Goal: Transaction & Acquisition: Book appointment/travel/reservation

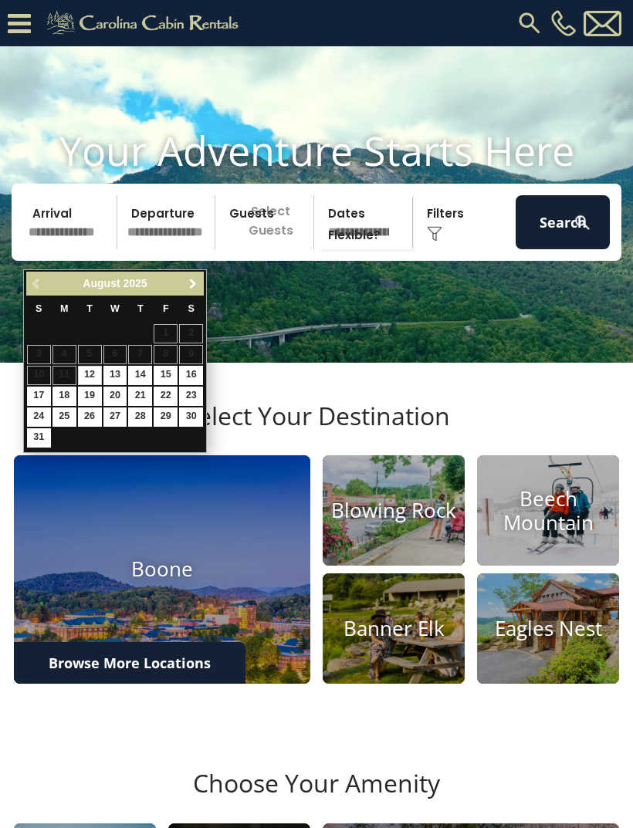
click at [188, 288] on span "Next" at bounding box center [193, 284] width 12 height 12
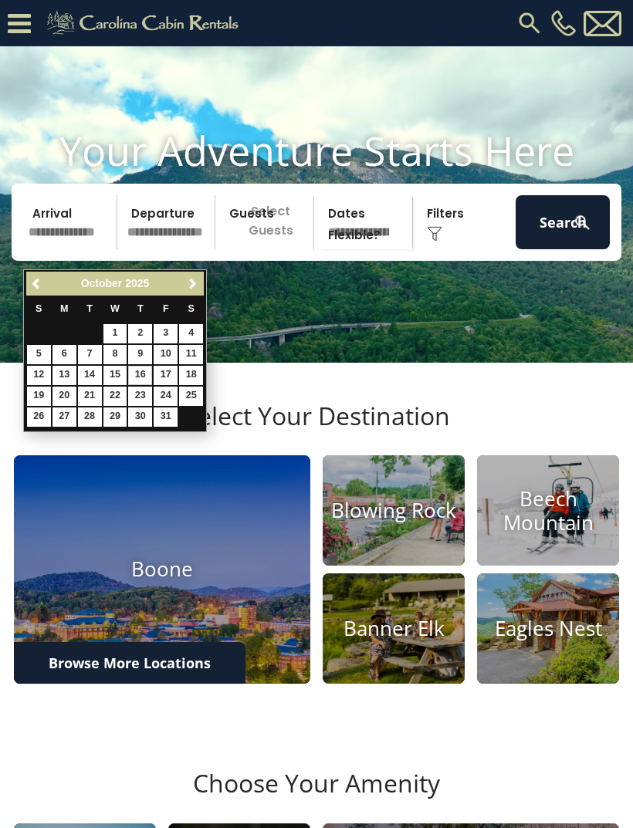
click at [143, 377] on link "16" at bounding box center [140, 375] width 24 height 19
type input "********"
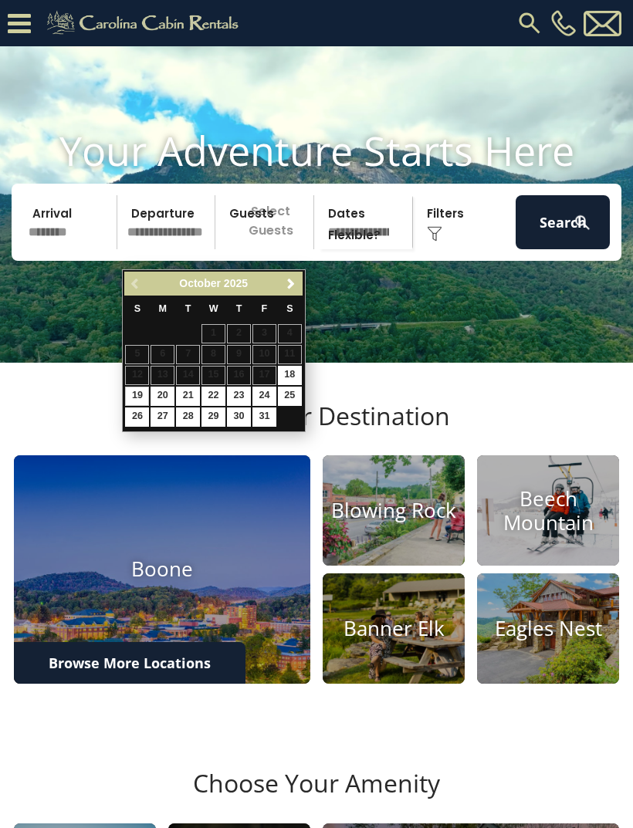
click at [130, 395] on link "19" at bounding box center [137, 395] width 24 height 19
type input "********"
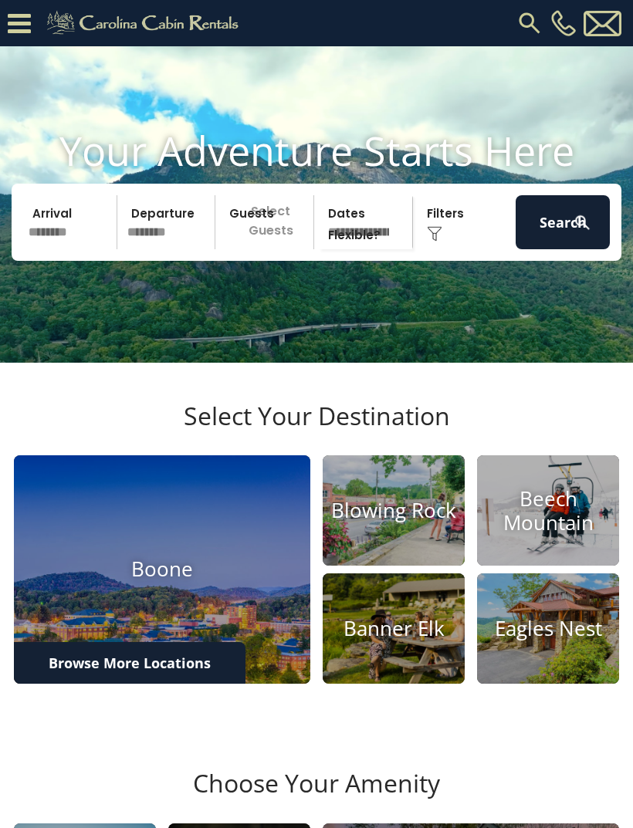
click at [447, 247] on div "Click to Choose" at bounding box center [464, 222] width 94 height 54
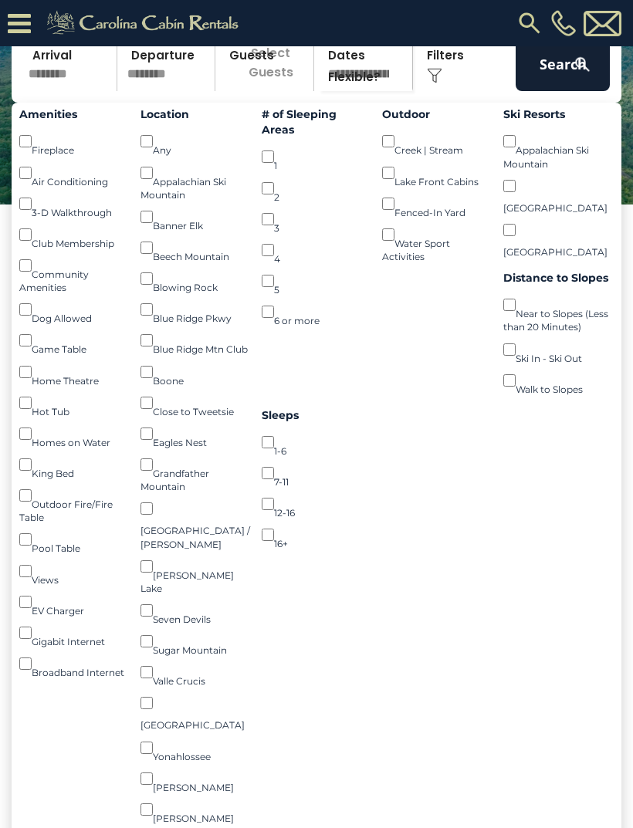
scroll to position [207, 0]
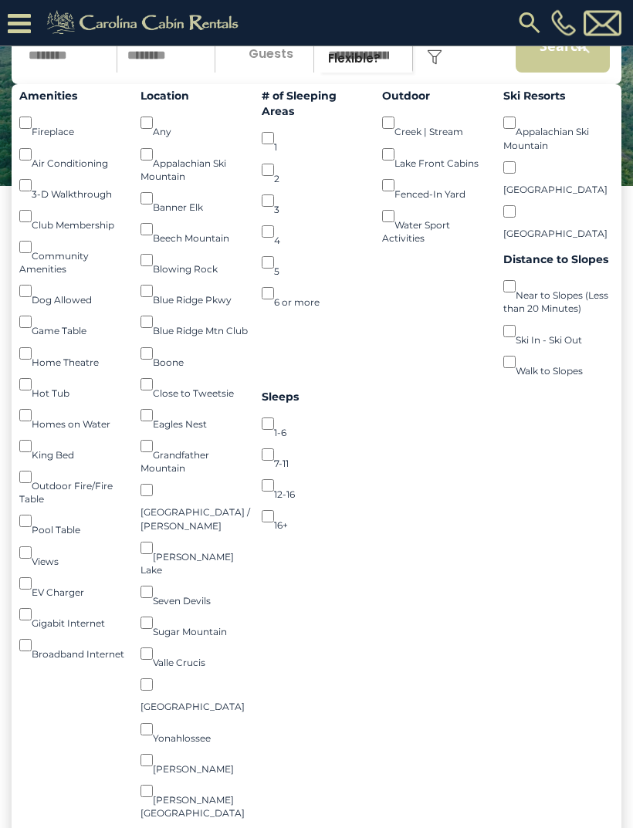
click at [545, 70] on button "Search" at bounding box center [562, 46] width 94 height 54
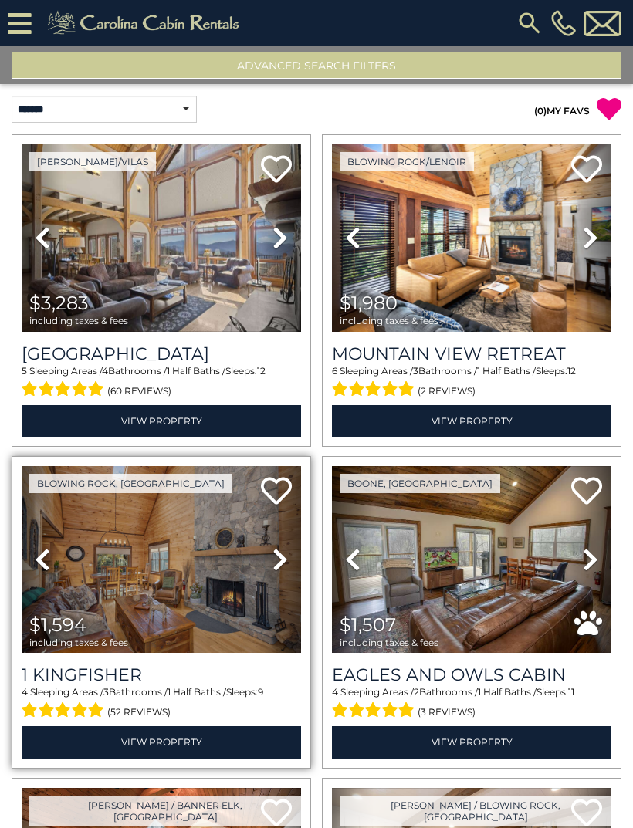
click at [160, 581] on img at bounding box center [161, 559] width 279 height 187
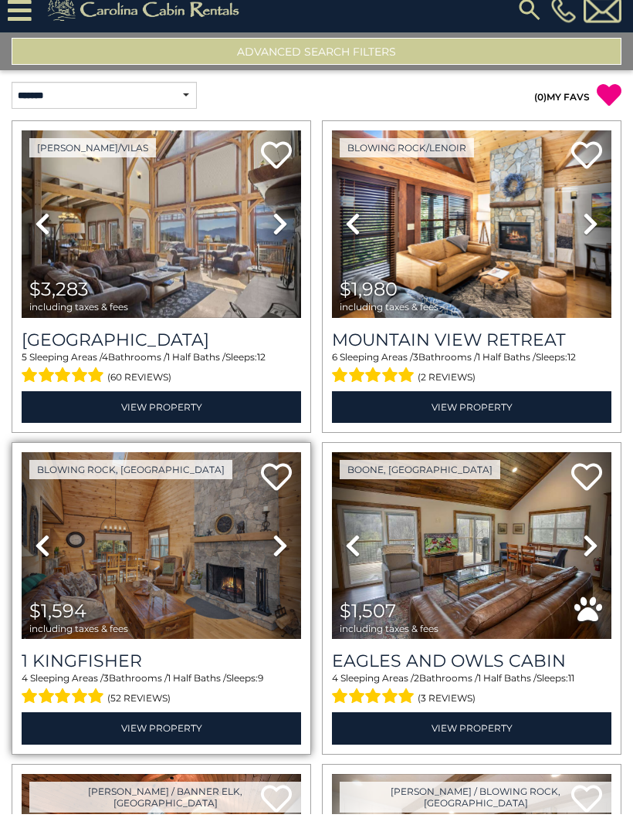
scroll to position [80, 0]
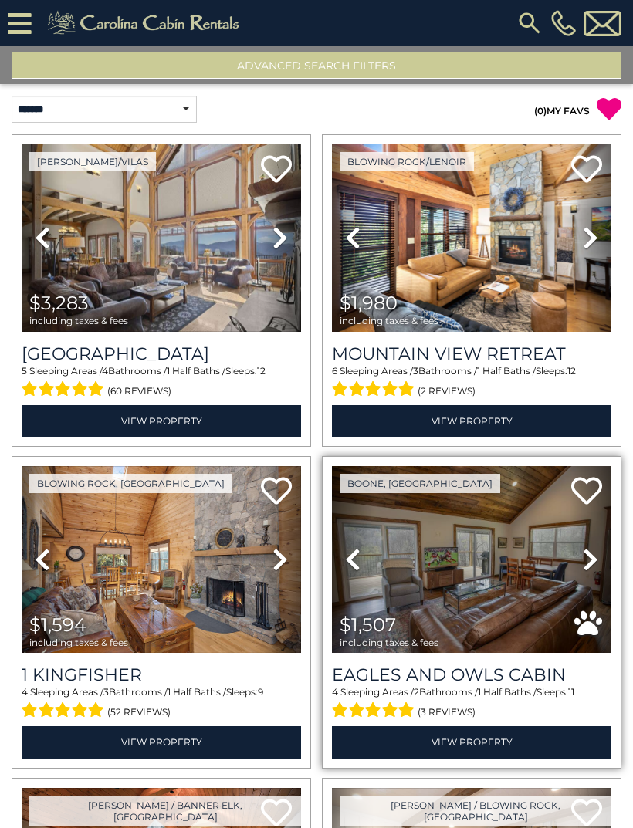
click at [592, 547] on icon at bounding box center [589, 559] width 15 height 25
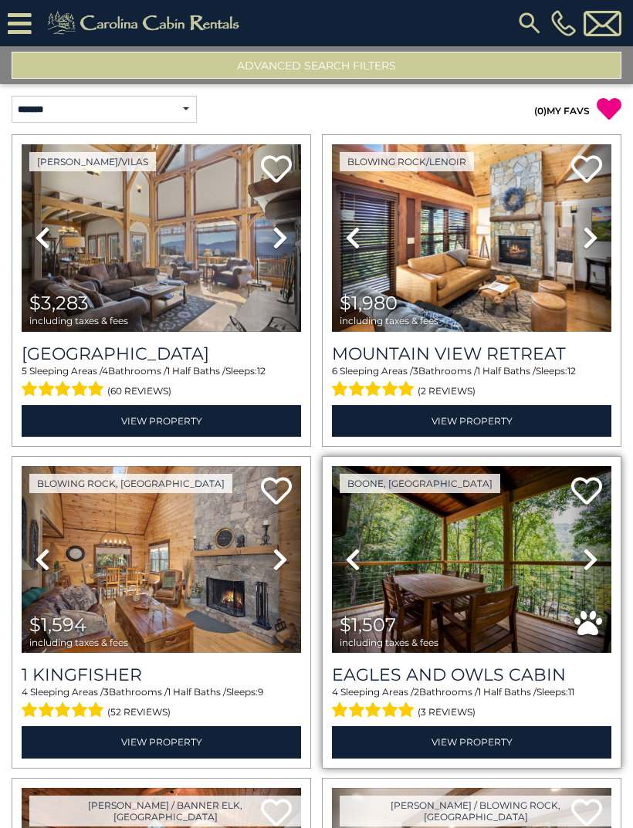
click at [589, 547] on icon at bounding box center [589, 559] width 15 height 25
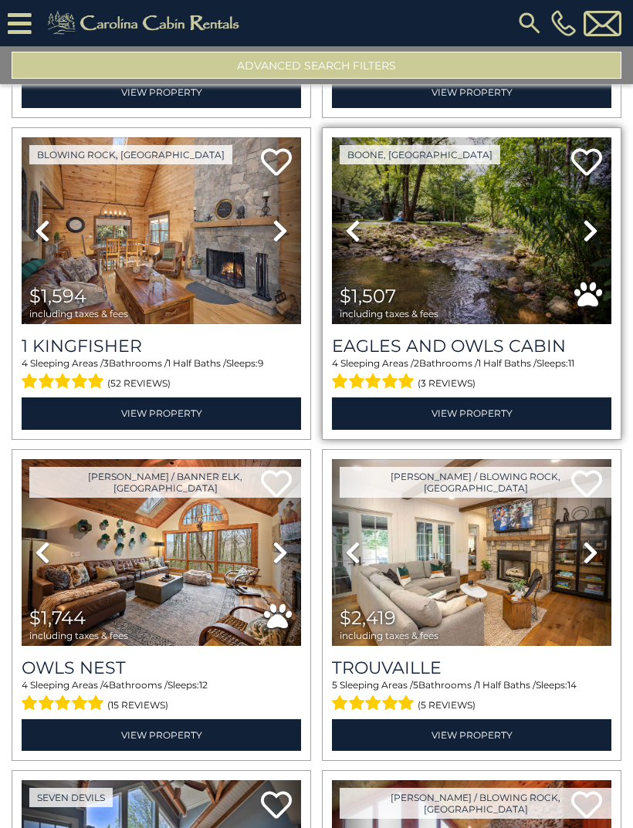
scroll to position [330, 0]
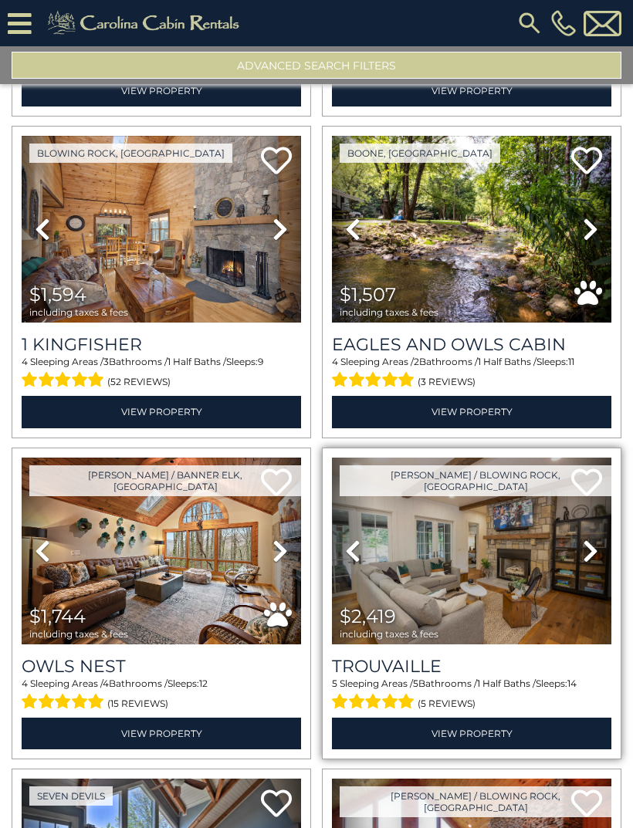
click at [585, 538] on icon at bounding box center [589, 550] width 15 height 25
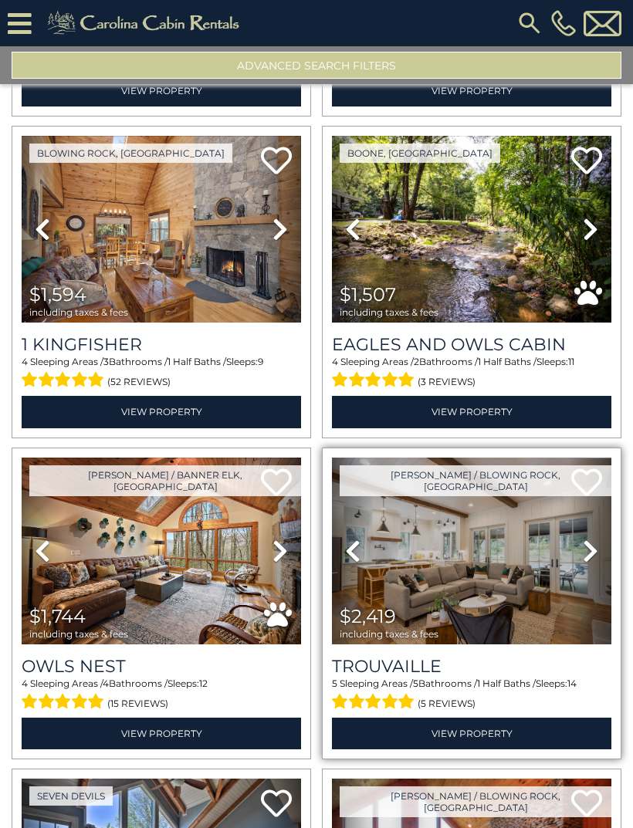
click at [589, 538] on icon at bounding box center [589, 550] width 15 height 25
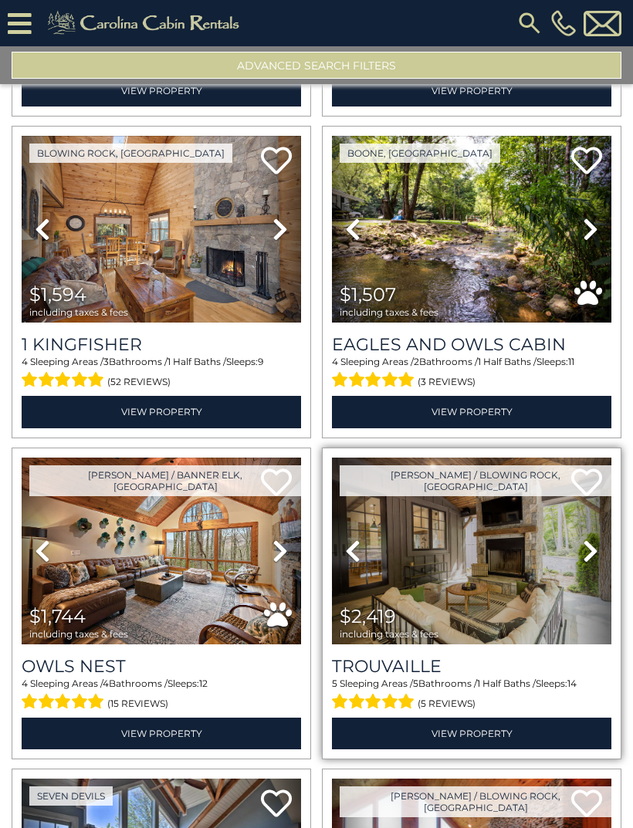
click at [588, 538] on icon at bounding box center [589, 550] width 15 height 25
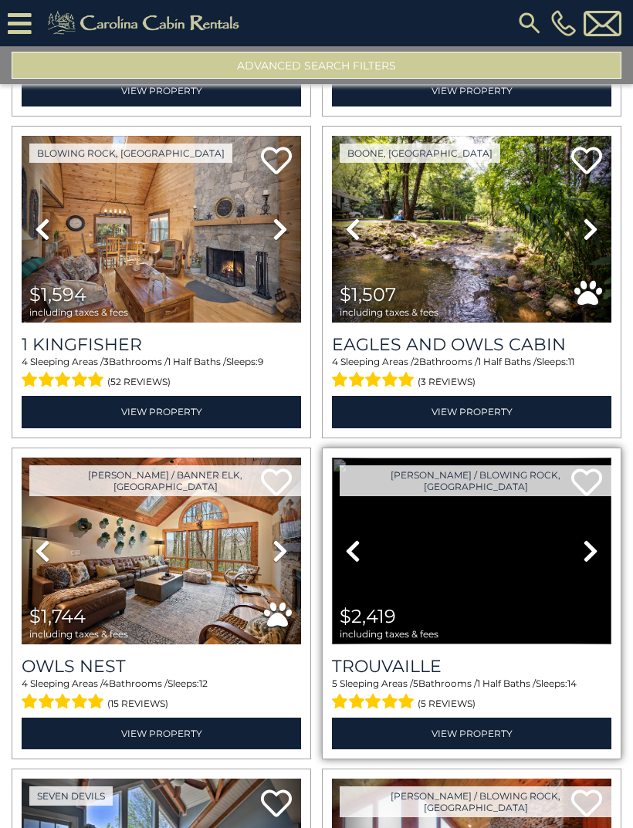
click at [589, 538] on icon at bounding box center [589, 550] width 15 height 25
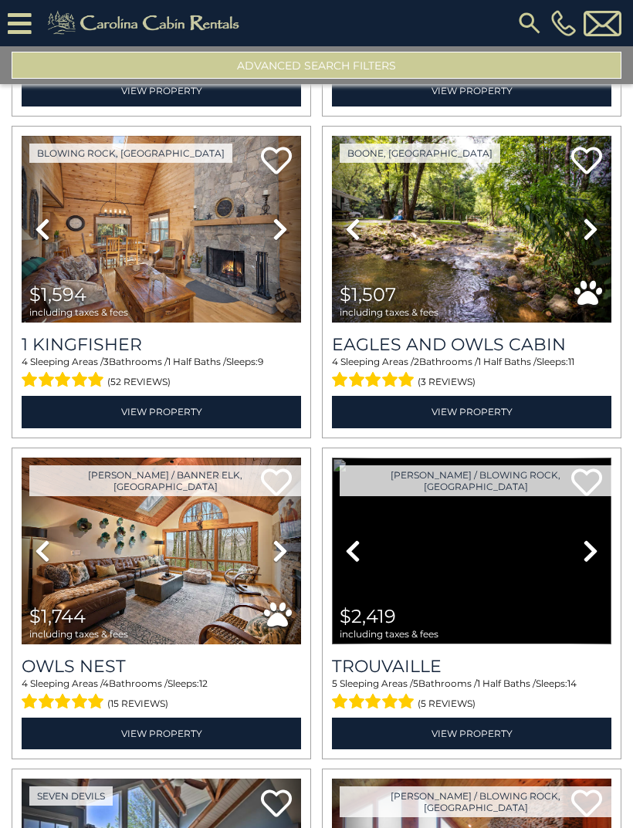
click at [625, 579] on div "Boone / Blowing Rock, NC Next" at bounding box center [471, 603] width 310 height 312
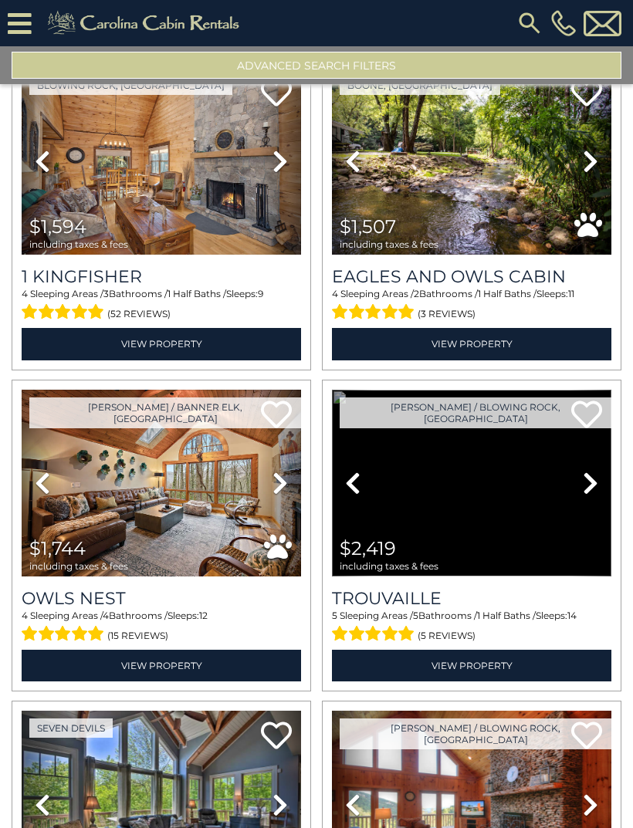
scroll to position [390, 0]
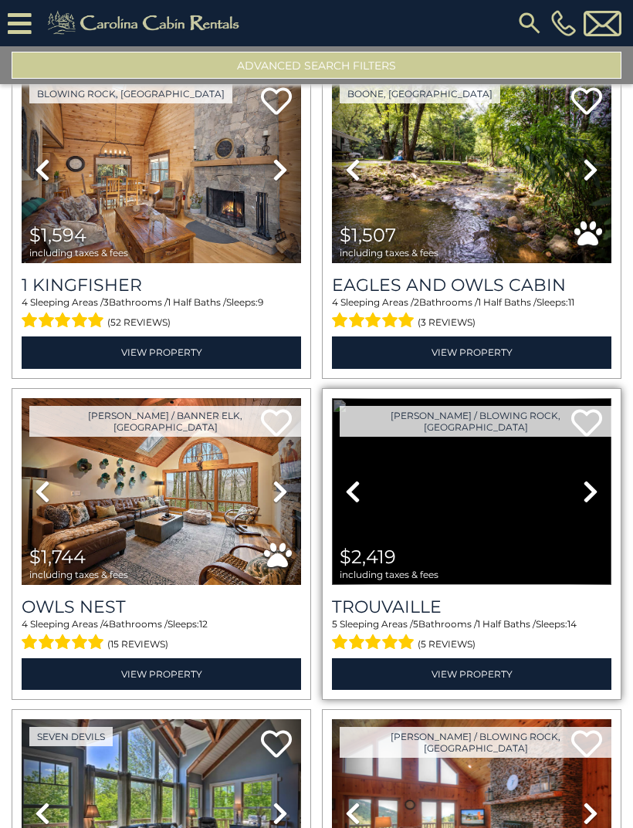
click at [514, 481] on img at bounding box center [471, 491] width 279 height 187
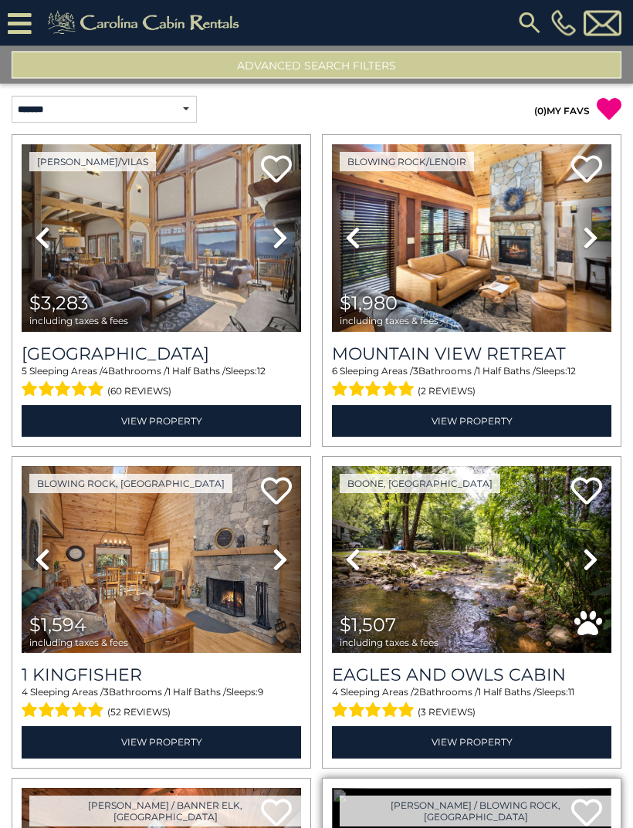
scroll to position [0, 0]
click at [598, 73] on button "Advanced Search Filters" at bounding box center [316, 65] width 609 height 27
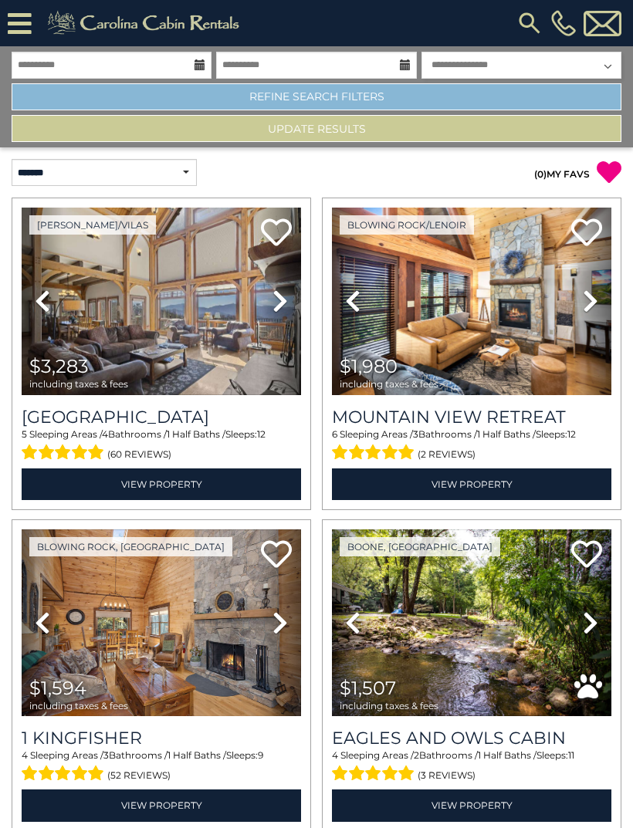
click at [569, 99] on link "Refine Search Filters" at bounding box center [316, 96] width 609 height 27
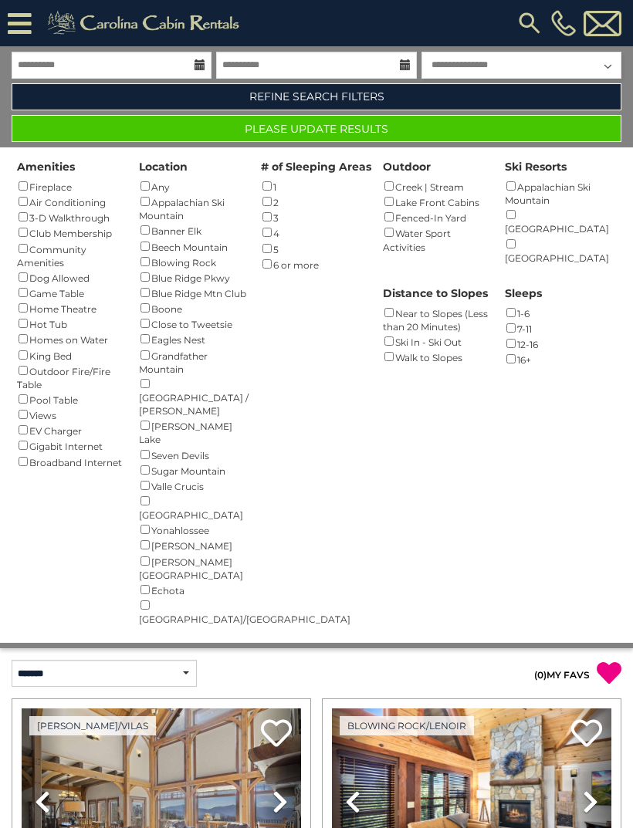
click at [521, 120] on button "Please Update Results" at bounding box center [316, 128] width 609 height 27
click at [539, 140] on button "Please Update Results" at bounding box center [316, 128] width 609 height 27
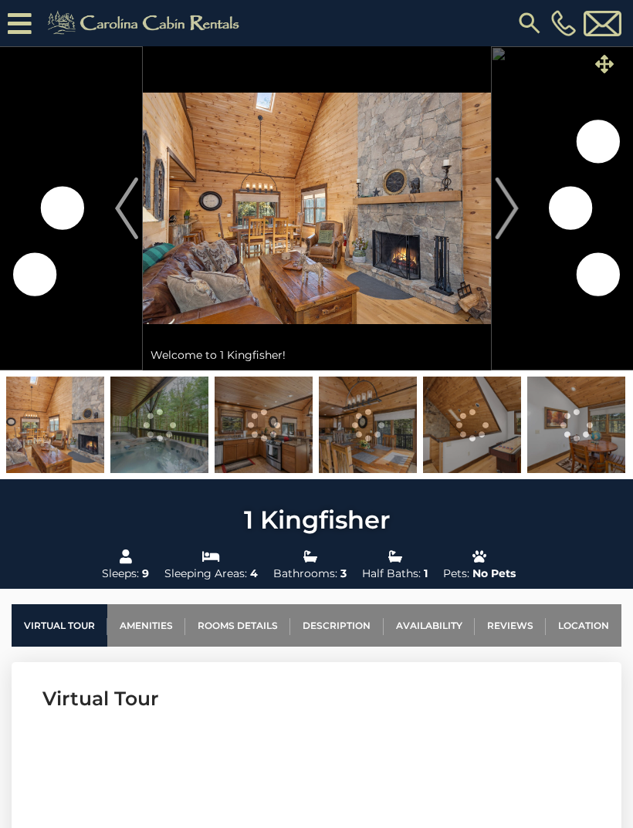
click at [611, 66] on icon at bounding box center [604, 64] width 19 height 19
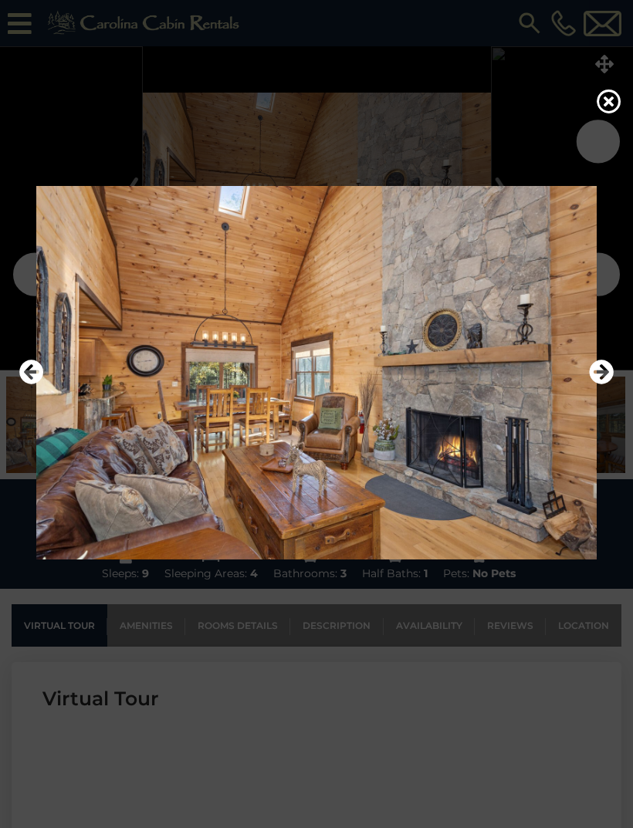
click at [587, 386] on img at bounding box center [316, 372] width 602 height 373
click at [601, 384] on icon "Next" at bounding box center [601, 371] width 25 height 25
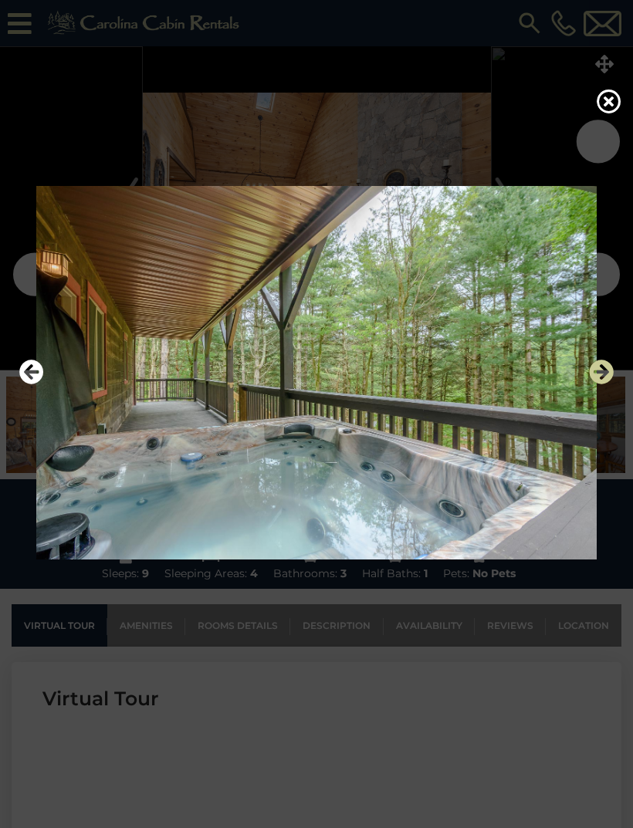
click at [600, 384] on icon "Next" at bounding box center [601, 371] width 25 height 25
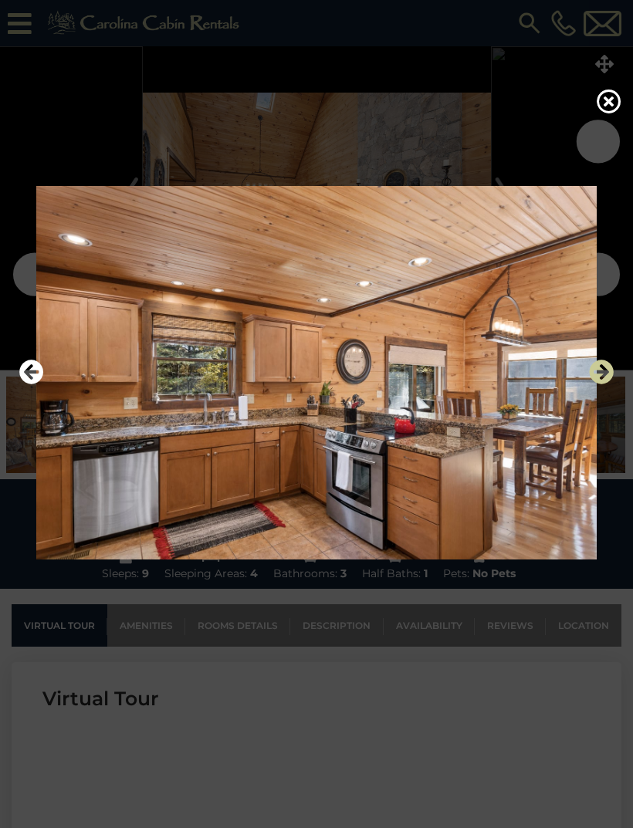
click at [600, 384] on icon "Next" at bounding box center [601, 371] width 25 height 25
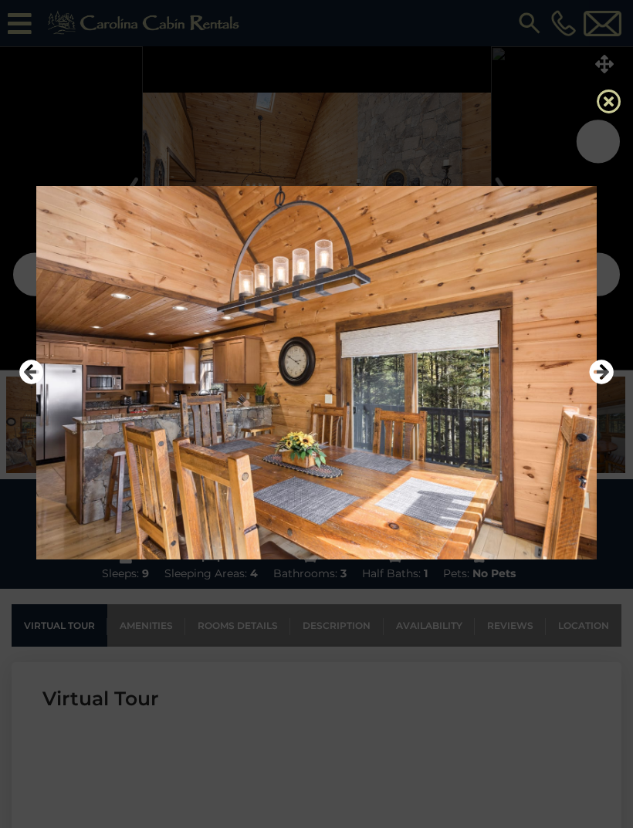
click at [612, 109] on icon at bounding box center [608, 101] width 25 height 25
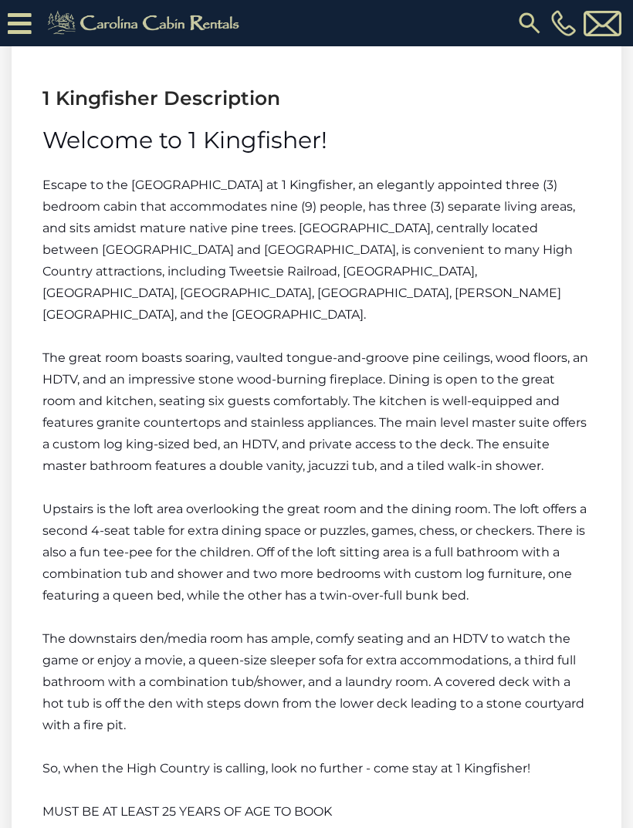
scroll to position [2070, 0]
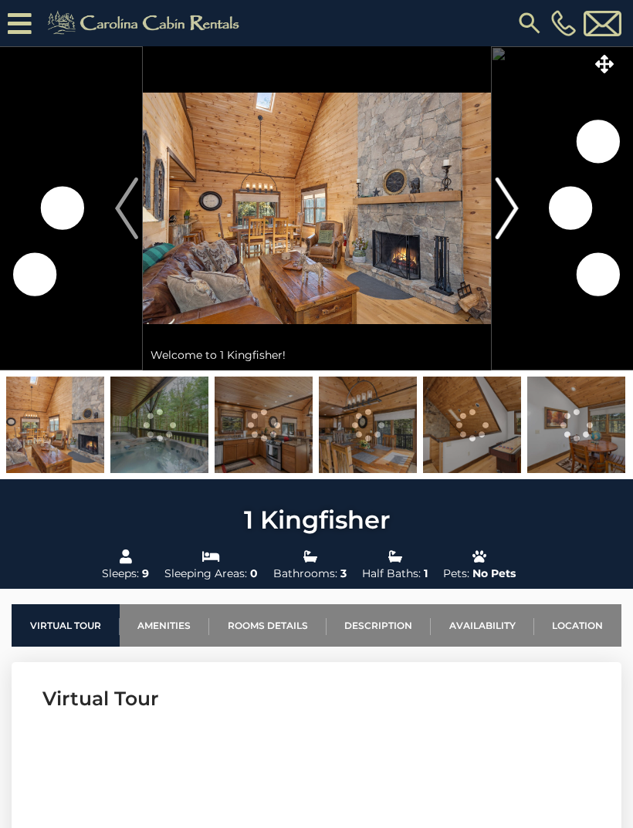
click at [494, 218] on button "Next" at bounding box center [507, 208] width 32 height 324
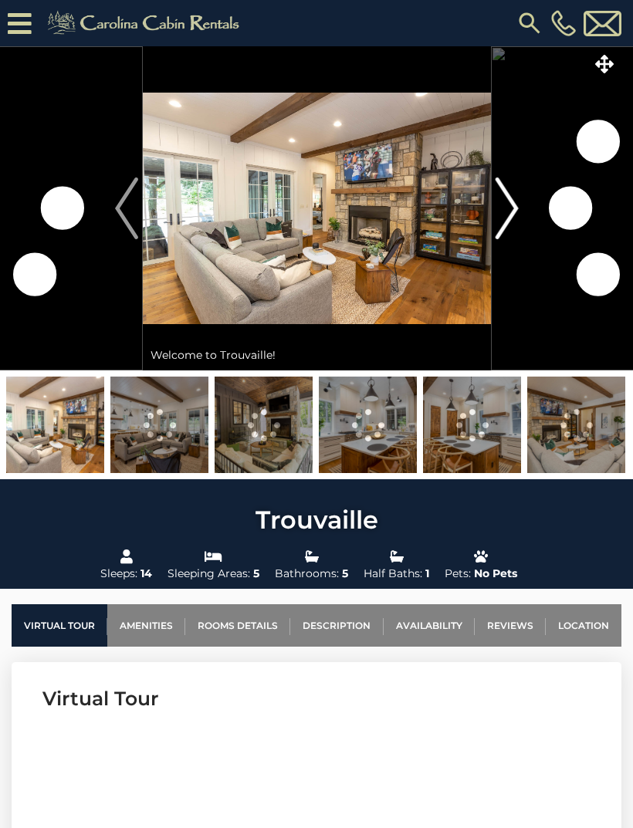
click at [501, 208] on img "Next" at bounding box center [505, 208] width 23 height 62
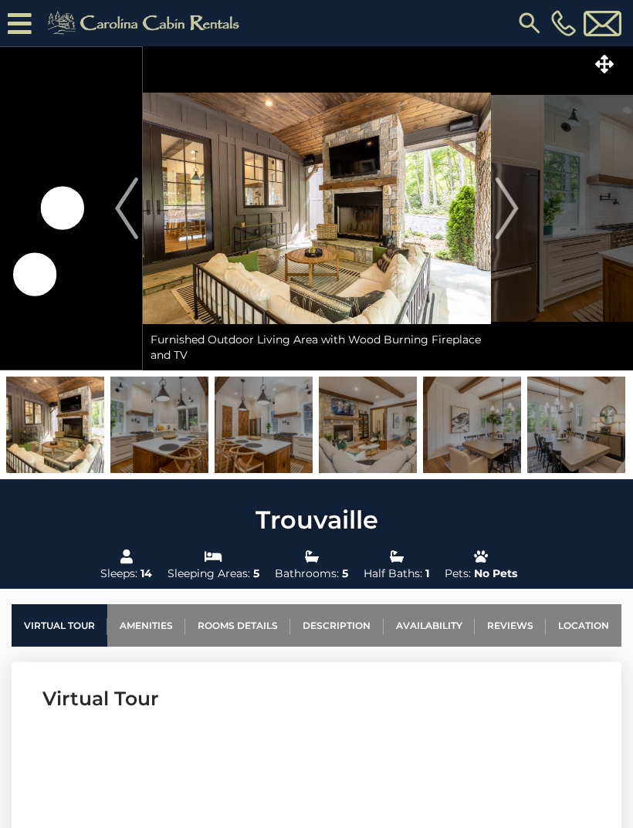
click at [593, 453] on img at bounding box center [576, 424] width 98 height 96
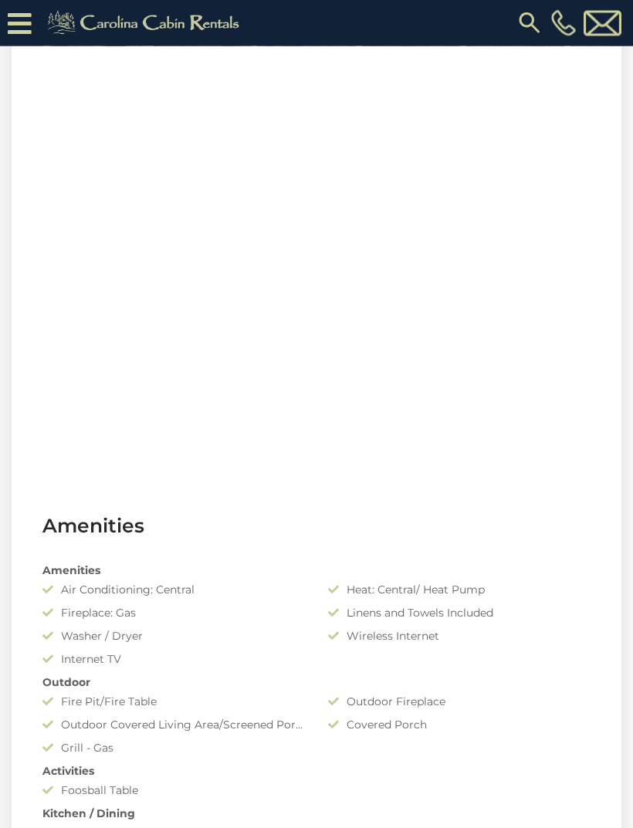
scroll to position [1031, 0]
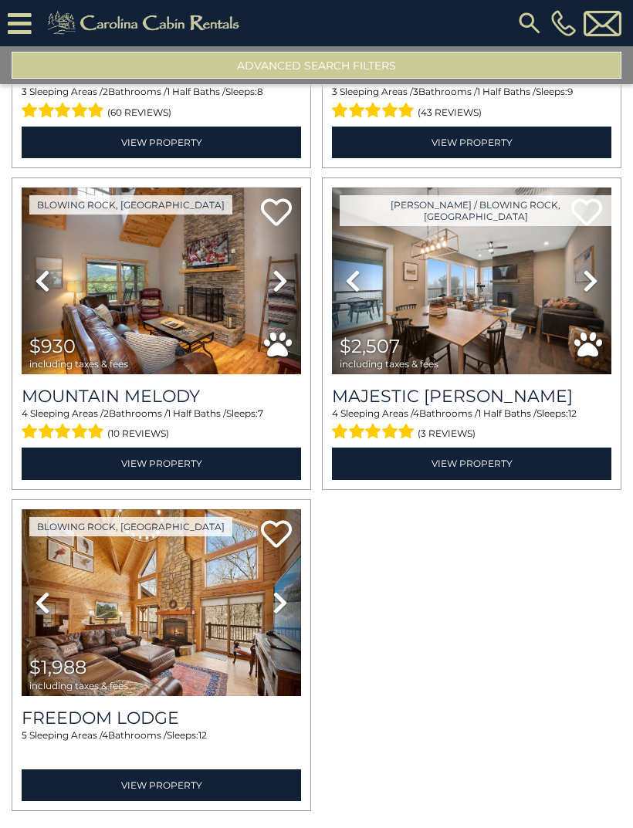
scroll to position [2207, 0]
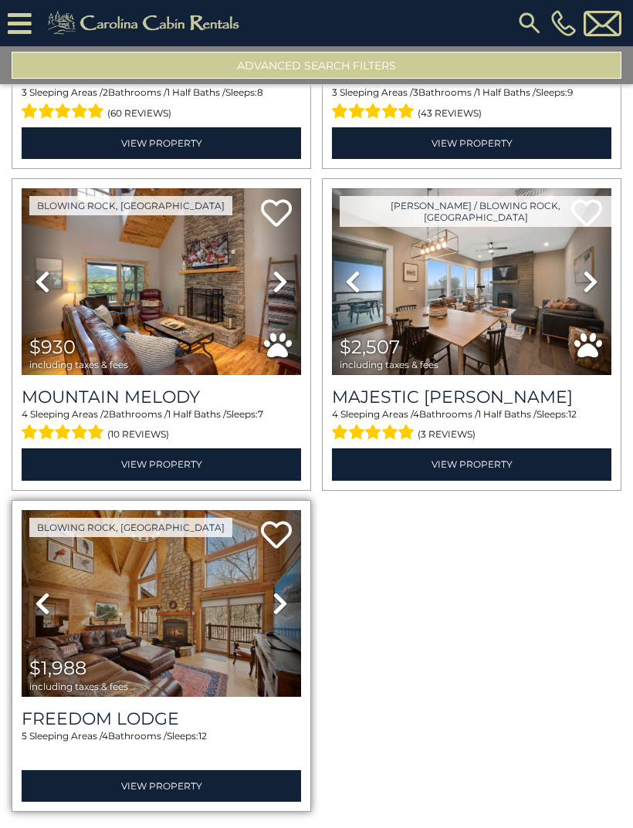
click at [203, 630] on img at bounding box center [161, 603] width 279 height 187
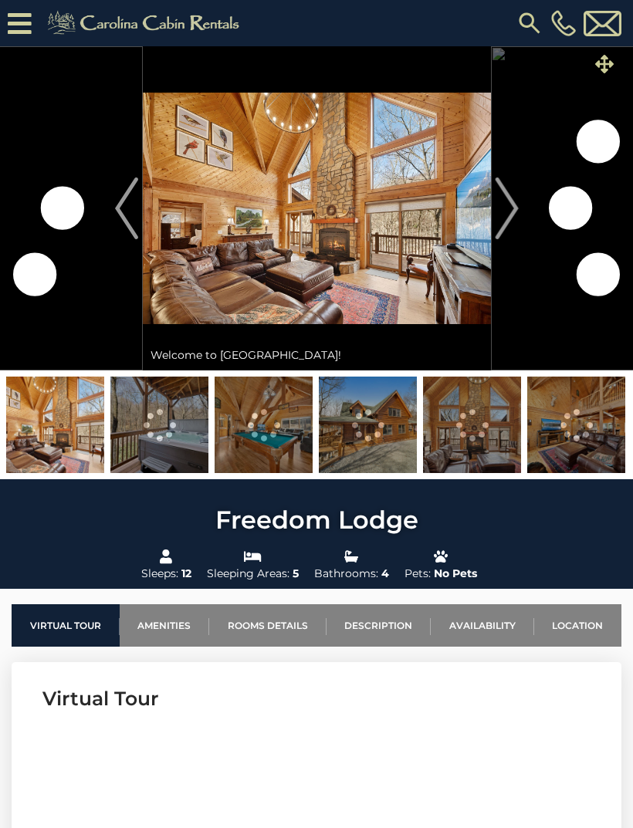
click at [598, 63] on icon at bounding box center [604, 64] width 19 height 19
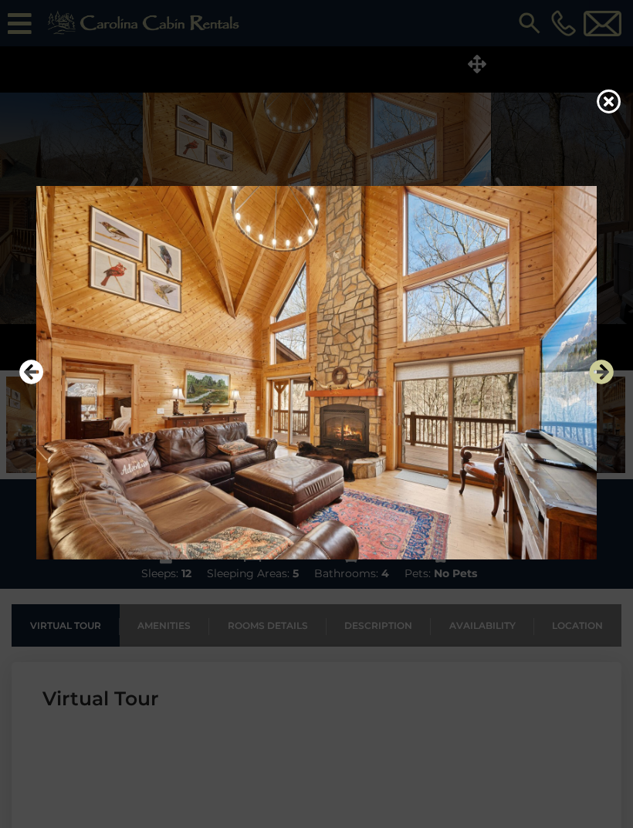
click at [598, 384] on icon "Next" at bounding box center [601, 371] width 25 height 25
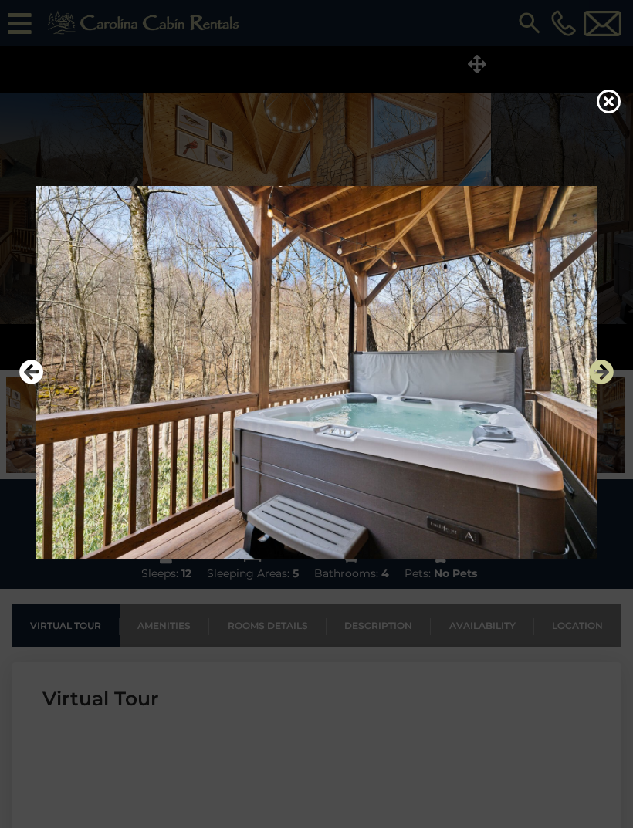
click at [607, 384] on icon "Next" at bounding box center [601, 371] width 25 height 25
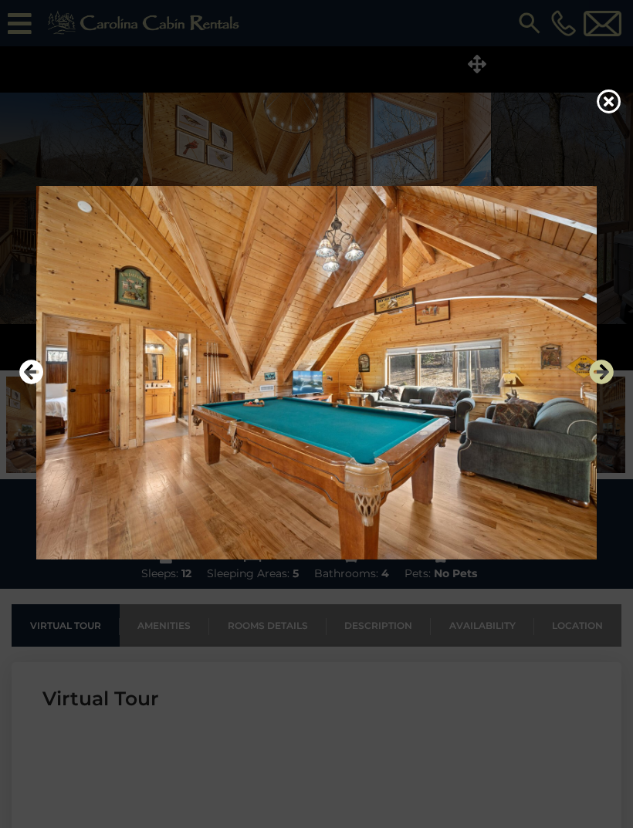
click at [598, 384] on icon "Next" at bounding box center [601, 371] width 25 height 25
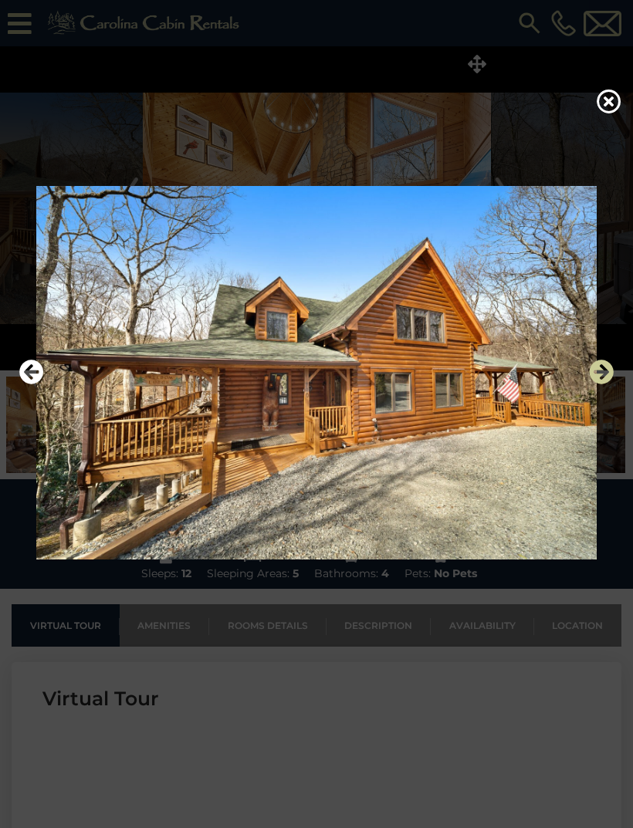
click at [597, 384] on icon "Next" at bounding box center [601, 371] width 25 height 25
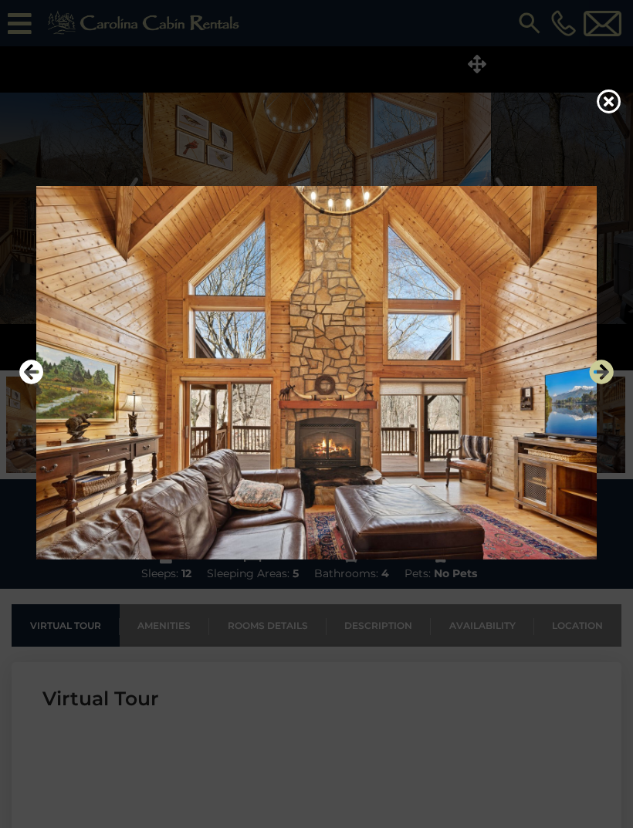
click at [604, 384] on icon "Next" at bounding box center [601, 371] width 25 height 25
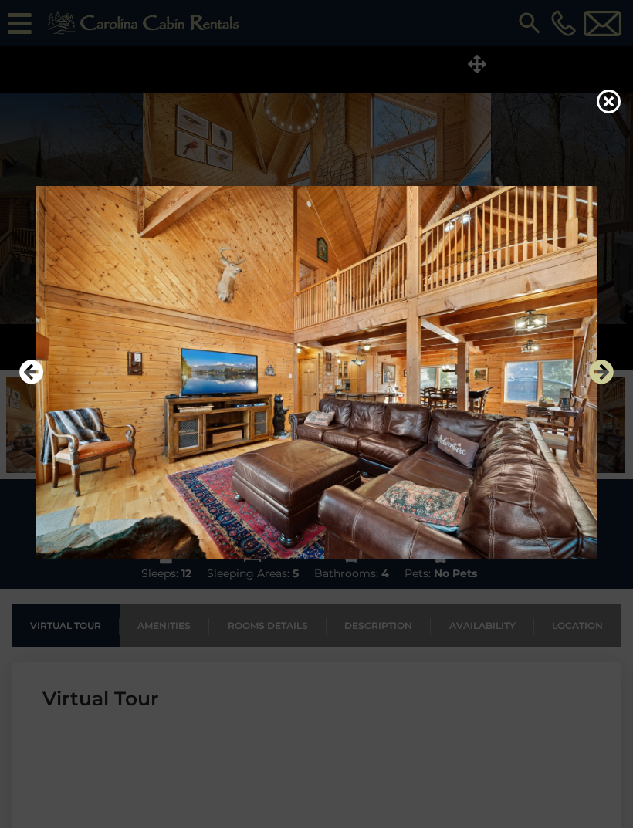
click at [602, 384] on icon "Next" at bounding box center [601, 371] width 25 height 25
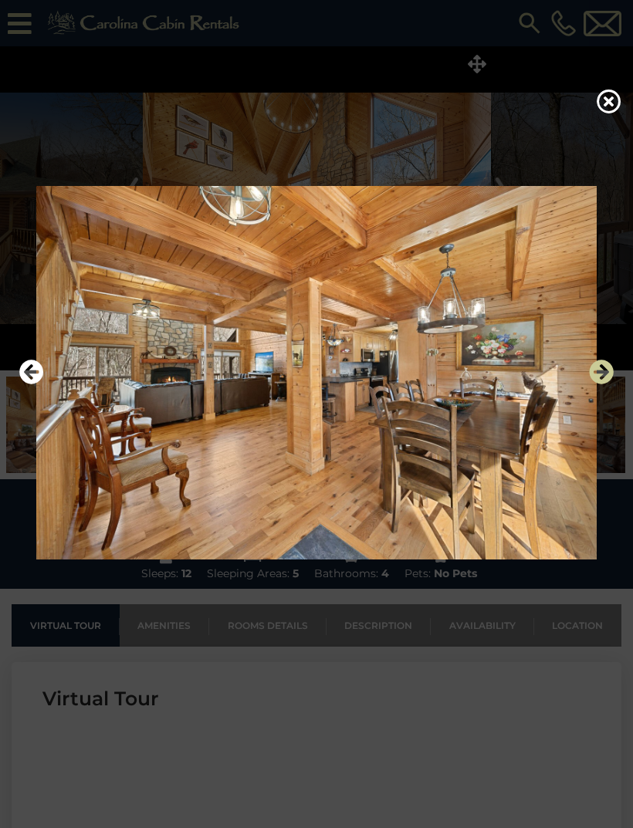
click at [607, 384] on icon "Next" at bounding box center [601, 371] width 25 height 25
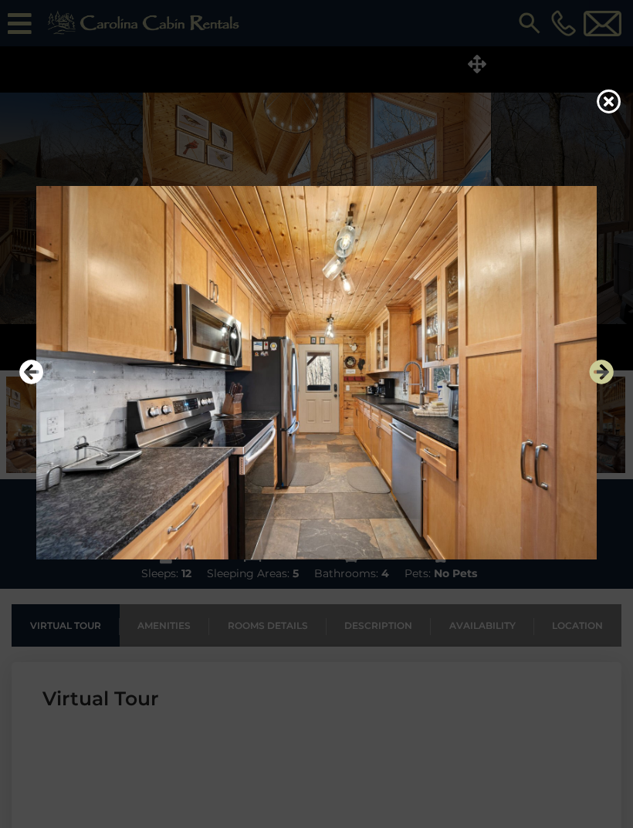
click at [598, 384] on icon "Next" at bounding box center [601, 371] width 25 height 25
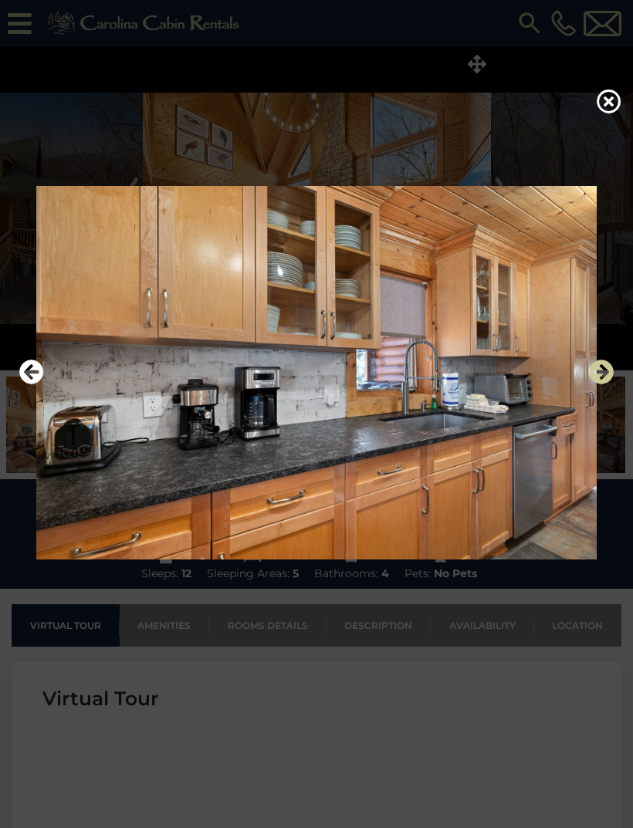
click at [610, 384] on icon "Next" at bounding box center [601, 371] width 25 height 25
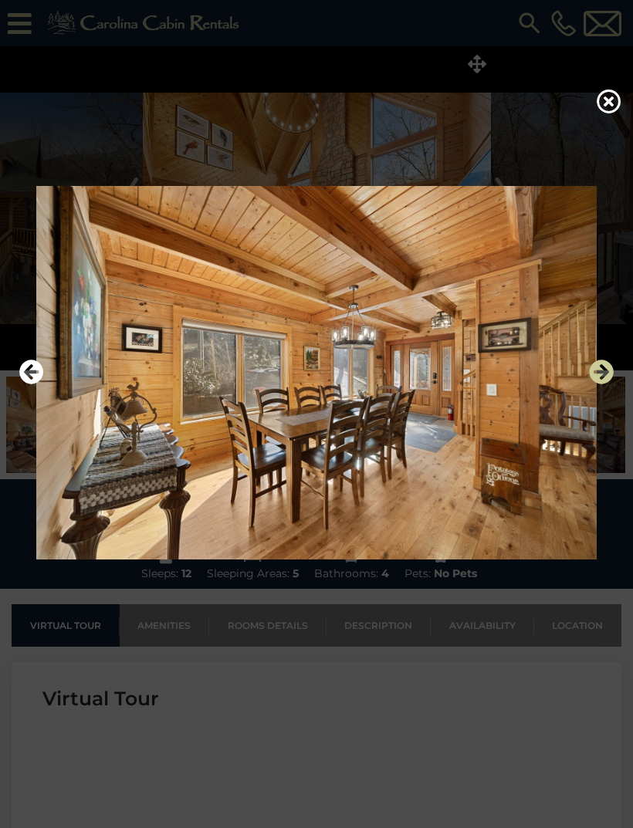
click at [594, 384] on icon "Next" at bounding box center [601, 371] width 25 height 25
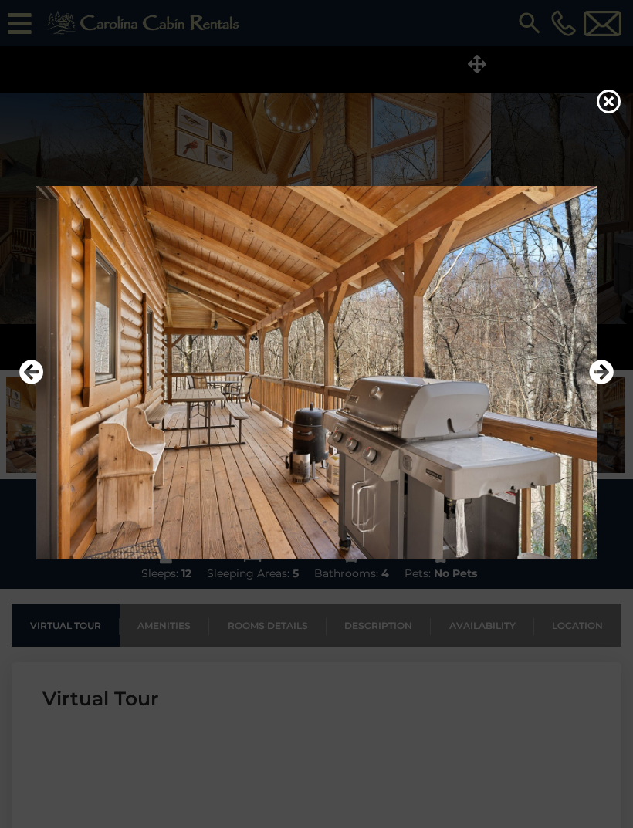
click at [596, 414] on img at bounding box center [316, 372] width 602 height 373
click at [598, 384] on icon "Next" at bounding box center [601, 371] width 25 height 25
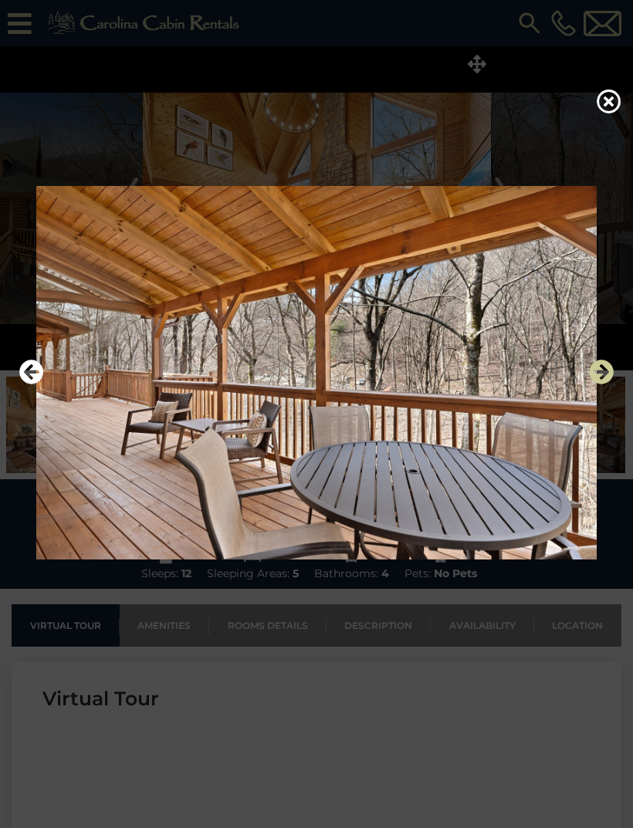
click at [601, 384] on icon "Next" at bounding box center [601, 371] width 25 height 25
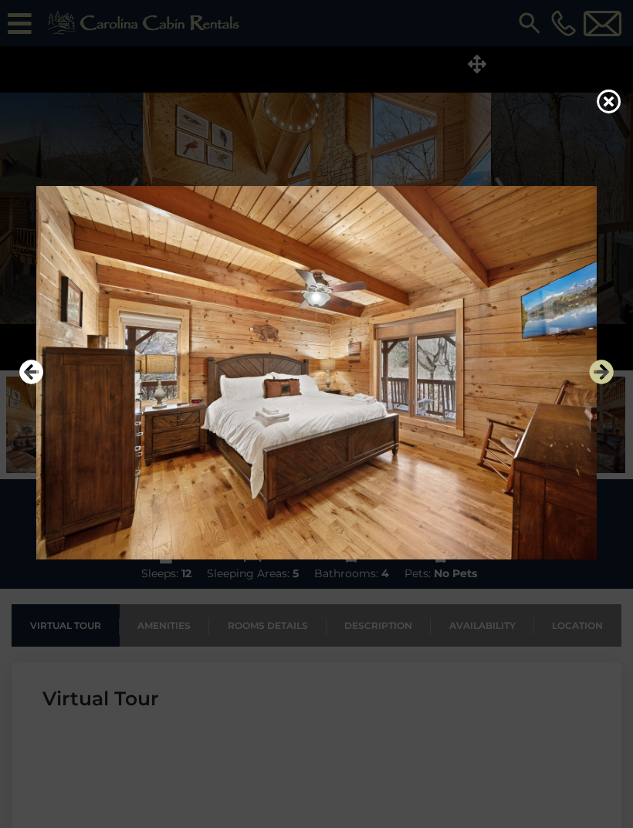
click at [603, 384] on icon "Next" at bounding box center [601, 371] width 25 height 25
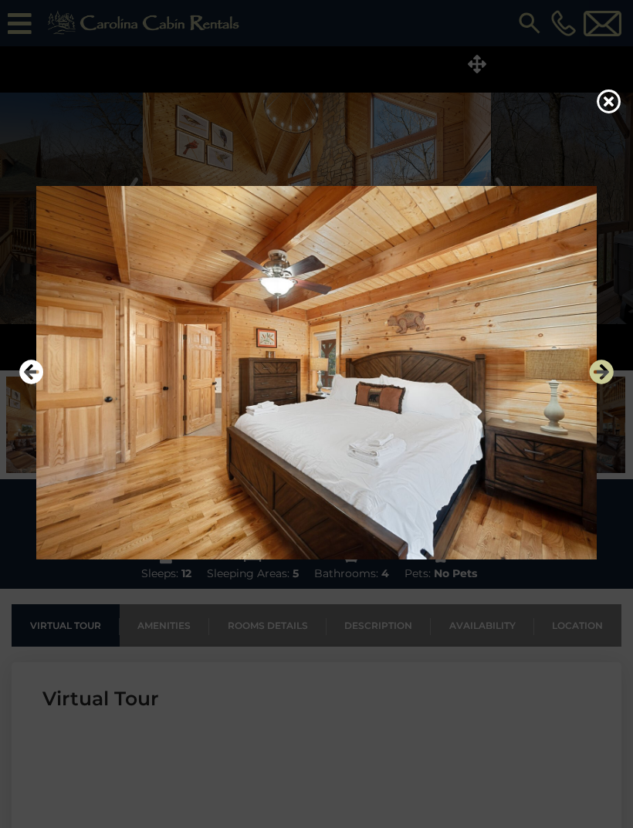
click at [602, 384] on icon "Next" at bounding box center [601, 371] width 25 height 25
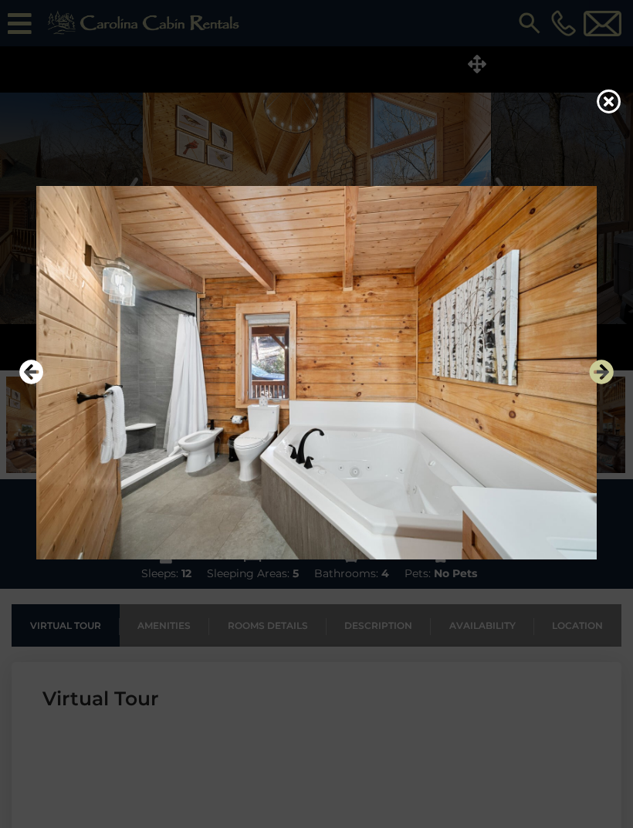
click at [599, 384] on icon "Next" at bounding box center [601, 371] width 25 height 25
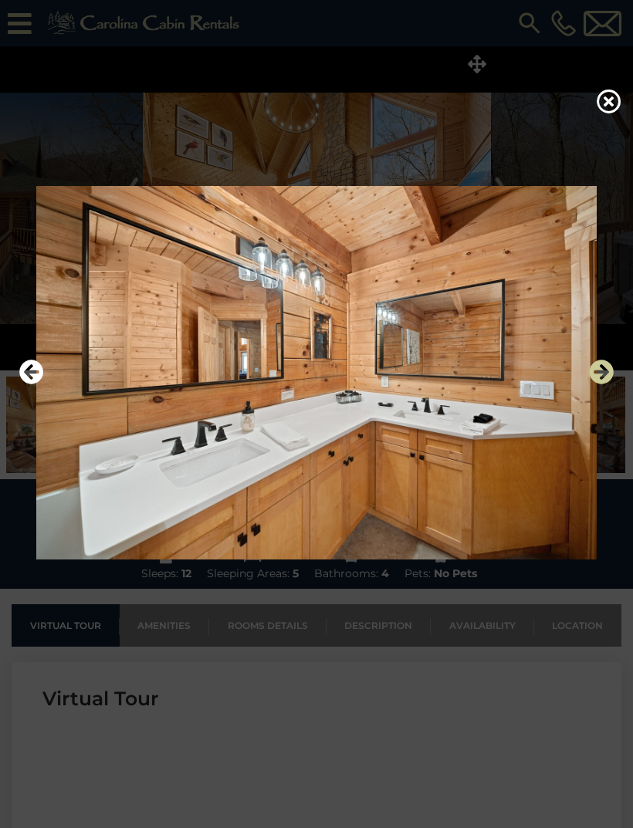
click at [602, 384] on icon "Next" at bounding box center [601, 371] width 25 height 25
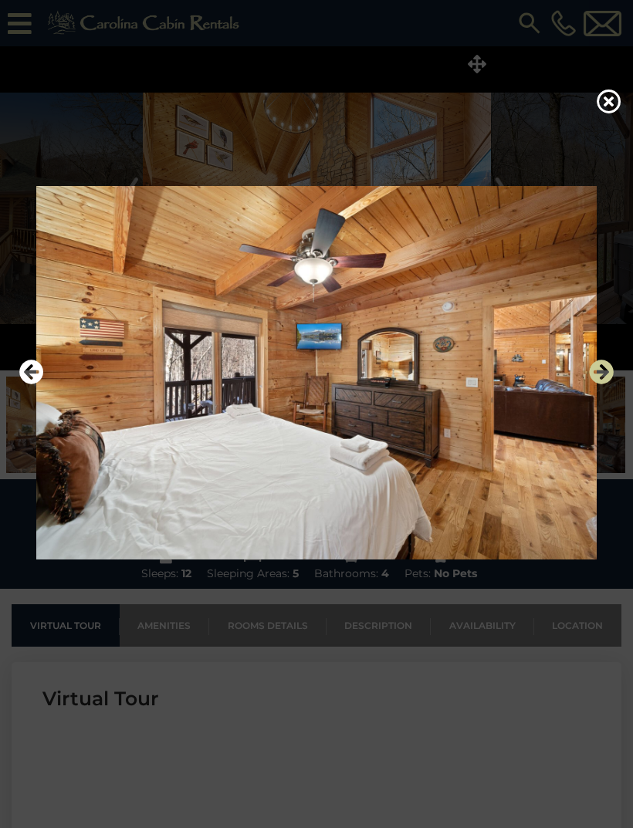
click at [608, 384] on icon "Next" at bounding box center [601, 371] width 25 height 25
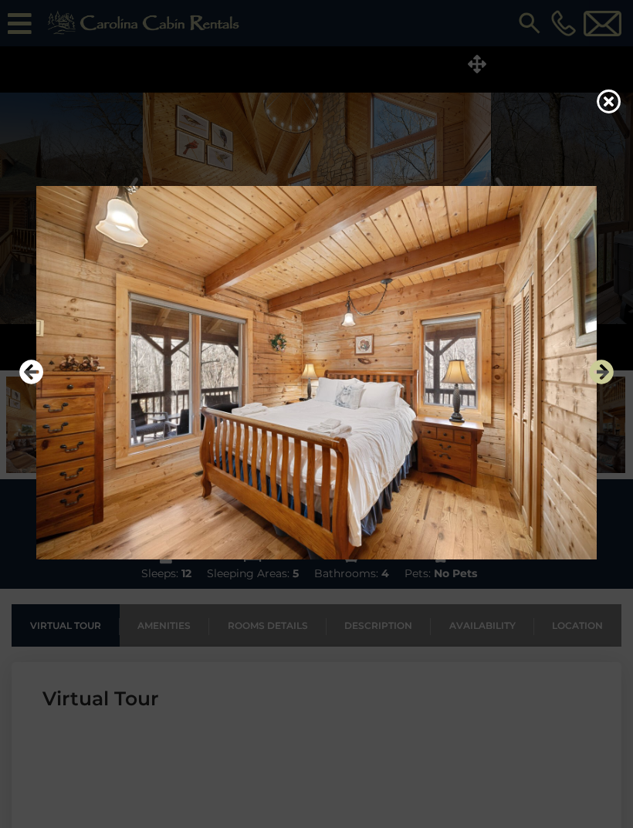
click at [604, 384] on icon "Next" at bounding box center [601, 371] width 25 height 25
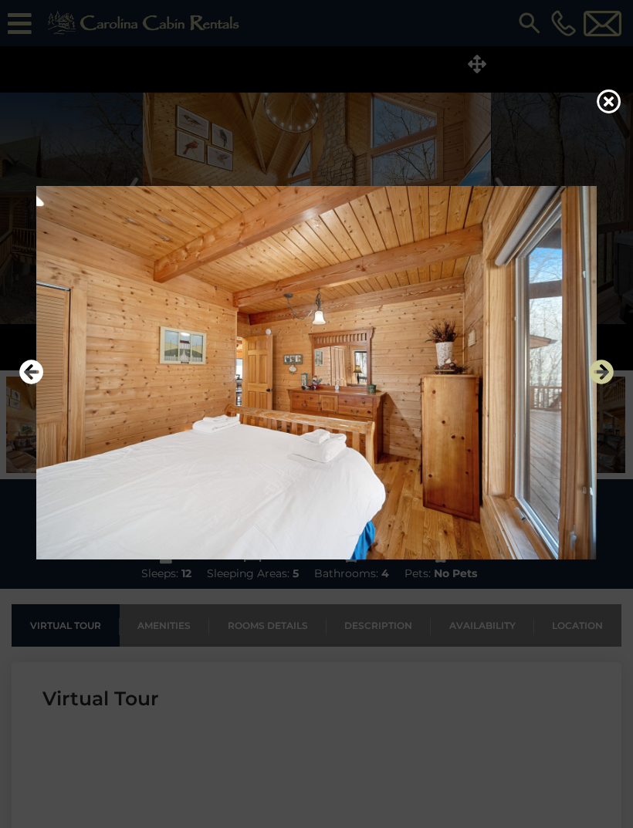
click at [604, 384] on icon "Next" at bounding box center [601, 371] width 25 height 25
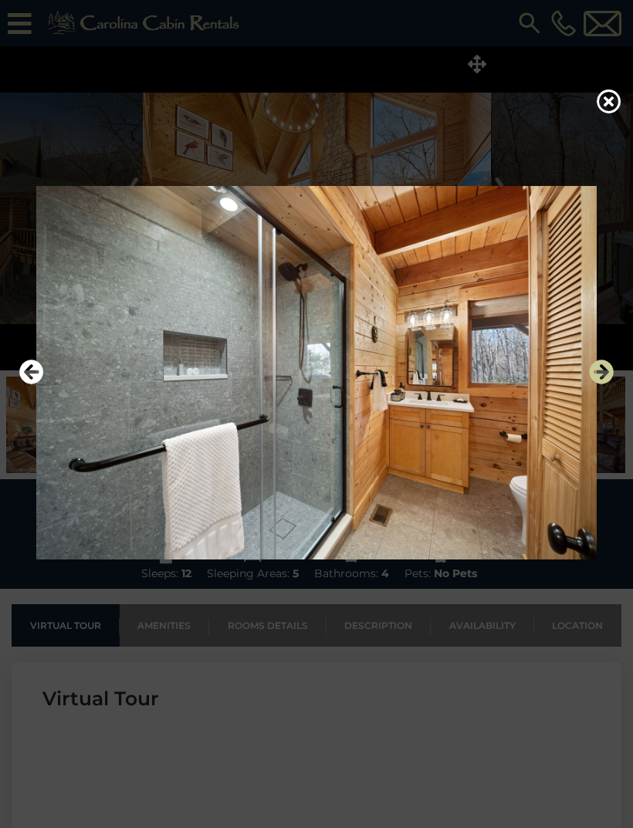
click at [604, 384] on icon "Next" at bounding box center [601, 371] width 25 height 25
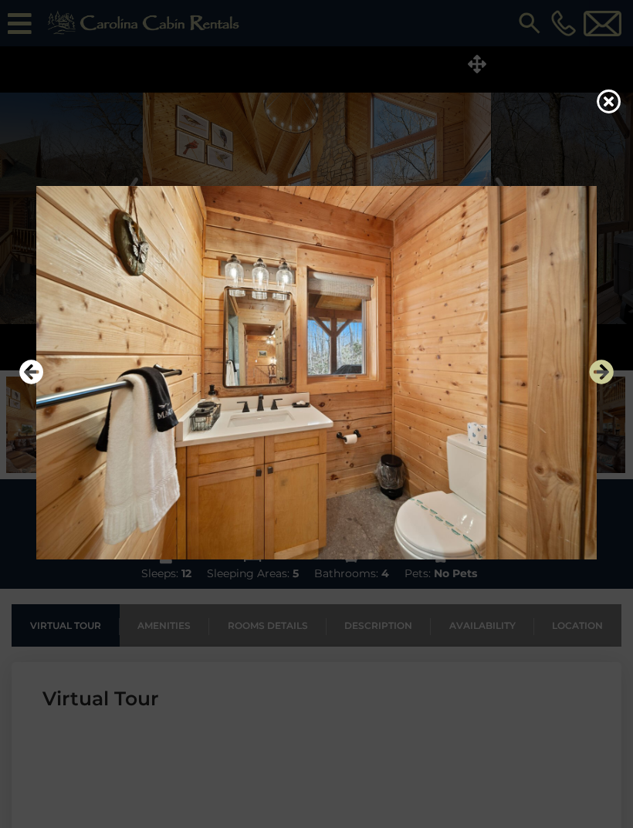
click at [602, 384] on icon "Next" at bounding box center [601, 371] width 25 height 25
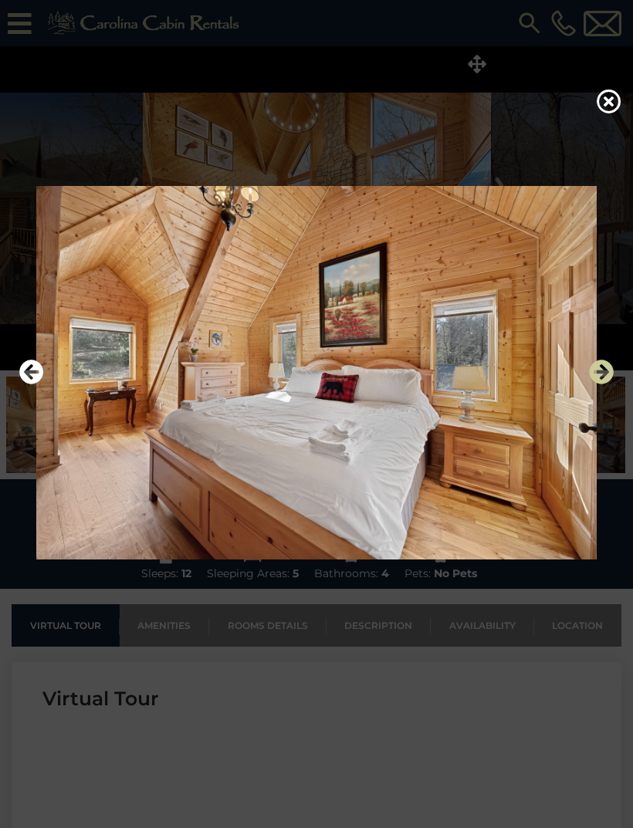
click at [600, 384] on icon "Next" at bounding box center [601, 371] width 25 height 25
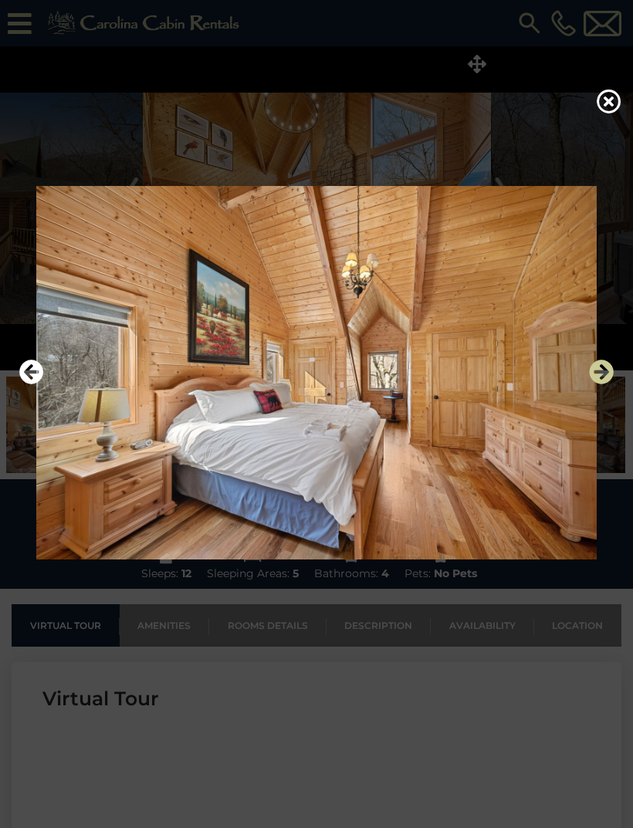
click at [602, 384] on icon "Next" at bounding box center [601, 371] width 25 height 25
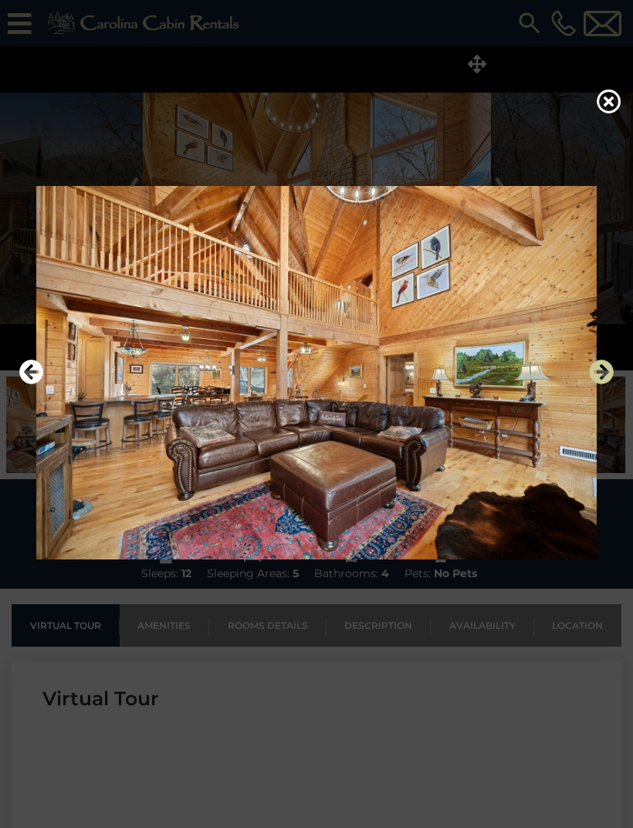
click at [596, 384] on icon "Next" at bounding box center [601, 371] width 25 height 25
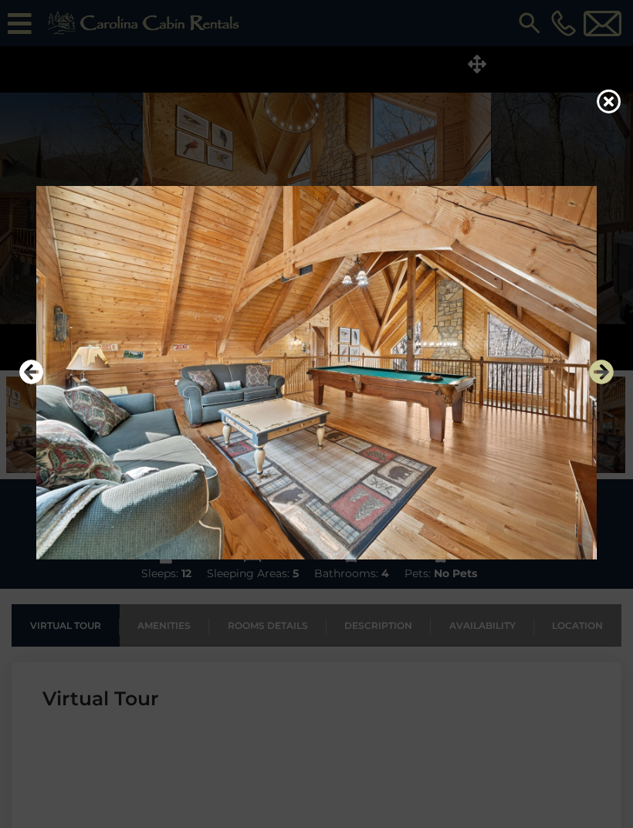
click at [595, 384] on icon "Next" at bounding box center [601, 371] width 25 height 25
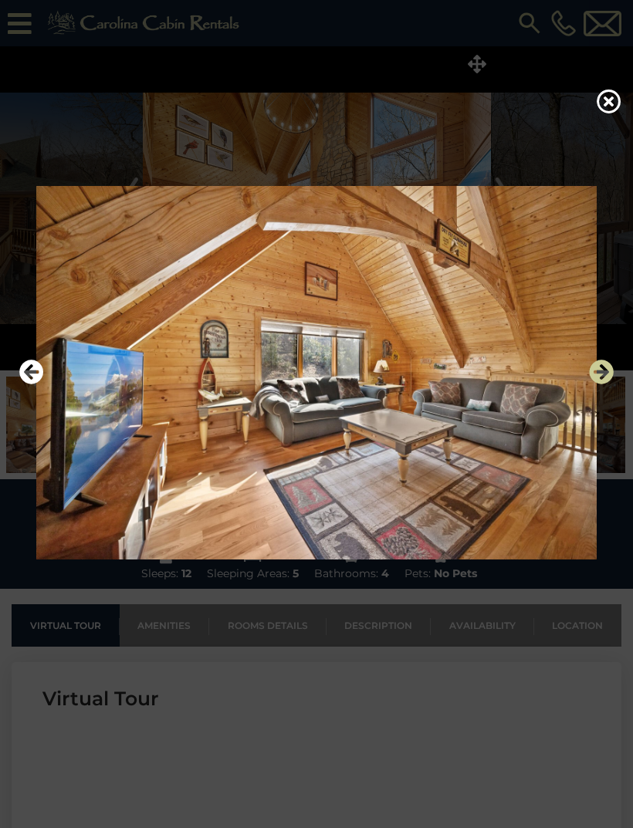
click at [598, 384] on icon "Next" at bounding box center [601, 371] width 25 height 25
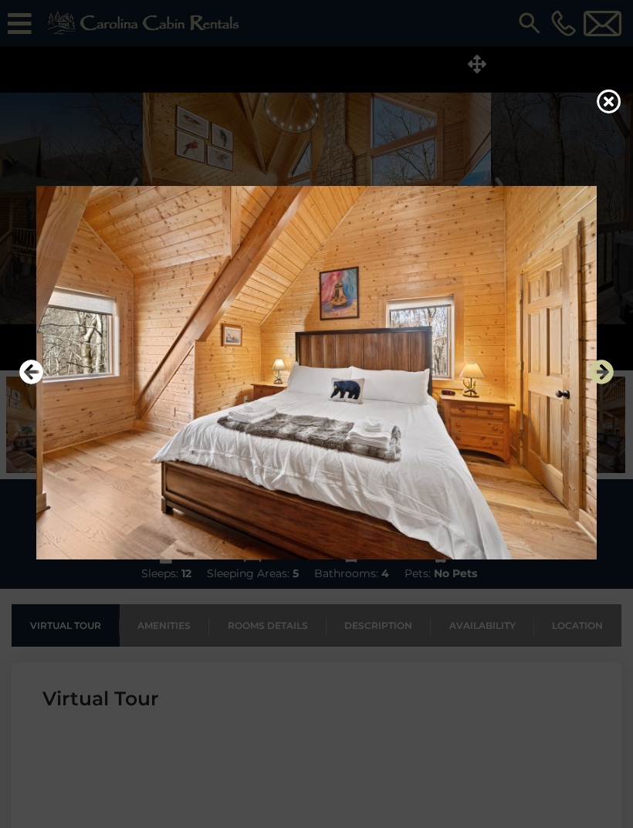
click at [599, 384] on icon "Next" at bounding box center [601, 371] width 25 height 25
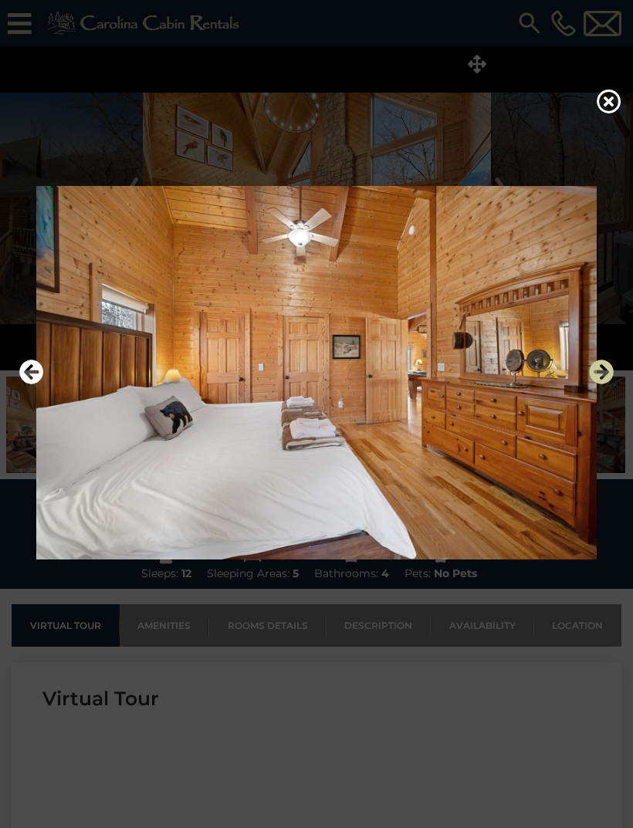
click at [605, 384] on icon "Next" at bounding box center [601, 371] width 25 height 25
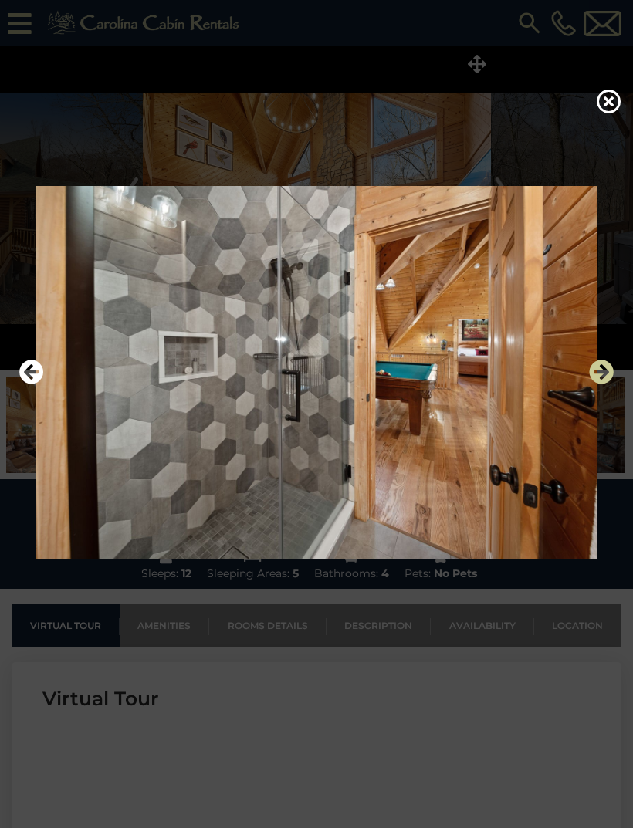
click at [599, 384] on icon "Next" at bounding box center [601, 371] width 25 height 25
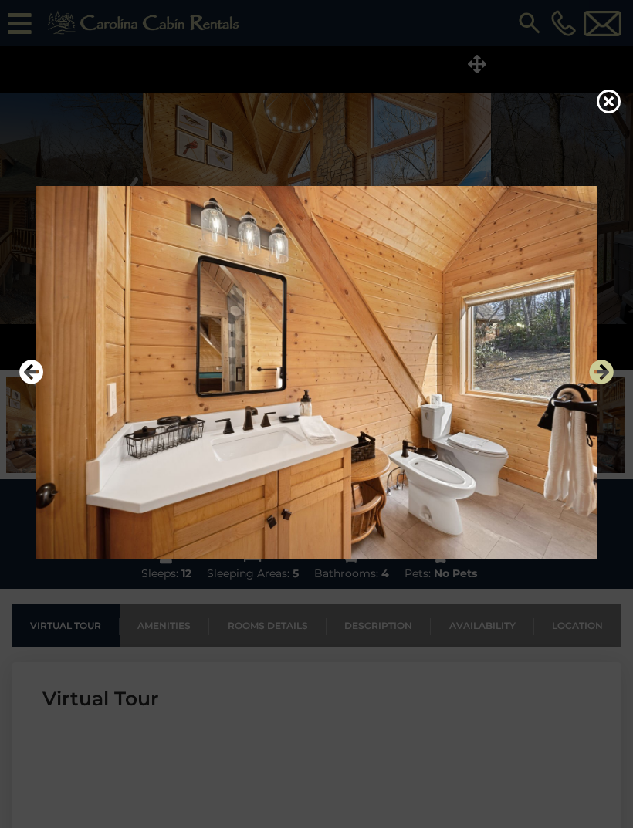
click at [596, 384] on icon "Next" at bounding box center [601, 371] width 25 height 25
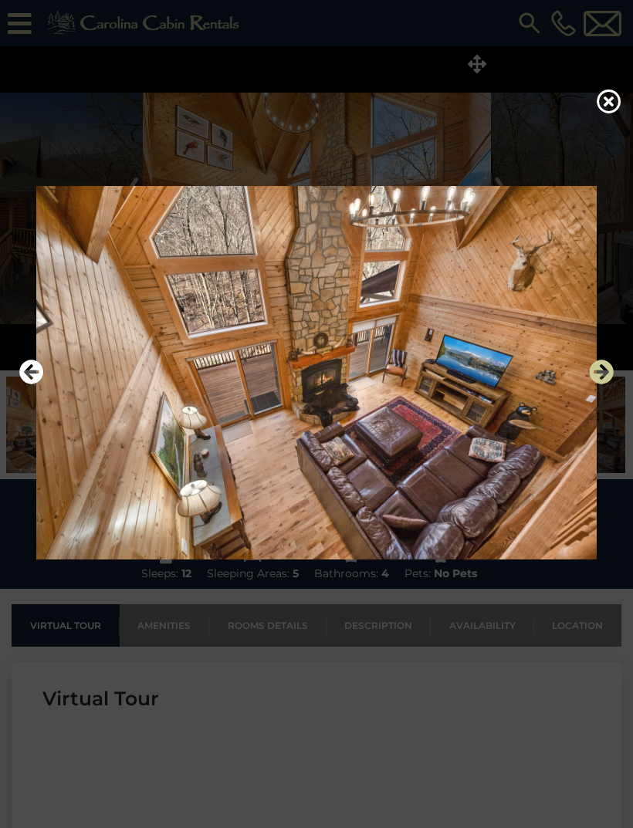
click at [592, 384] on icon "Next" at bounding box center [601, 371] width 25 height 25
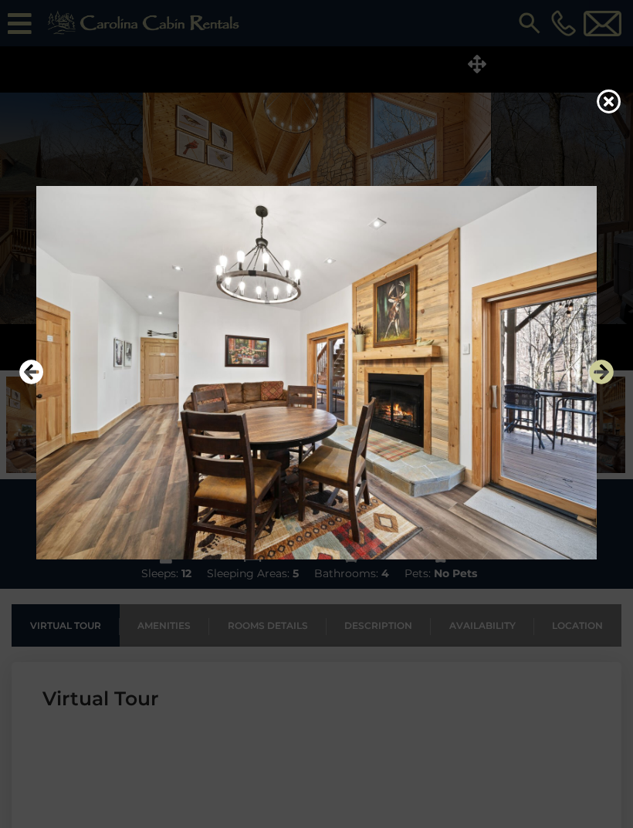
click at [592, 384] on icon "Next" at bounding box center [601, 371] width 25 height 25
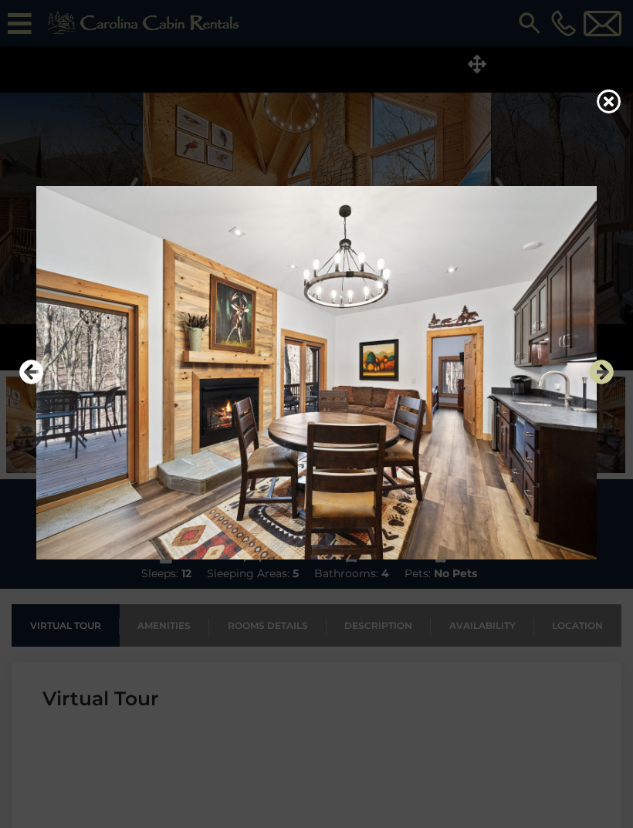
click at [601, 384] on icon "Next" at bounding box center [601, 371] width 25 height 25
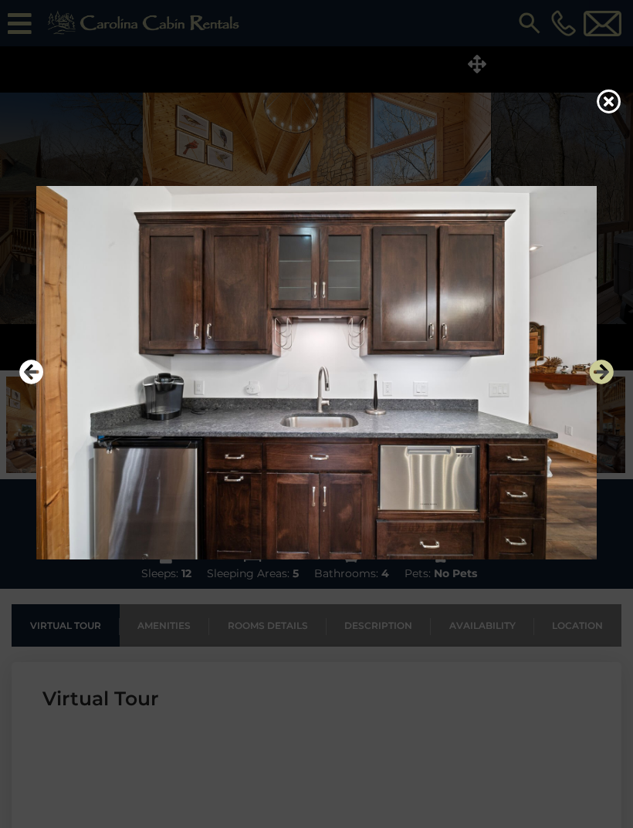
click at [602, 384] on icon "Next" at bounding box center [601, 371] width 25 height 25
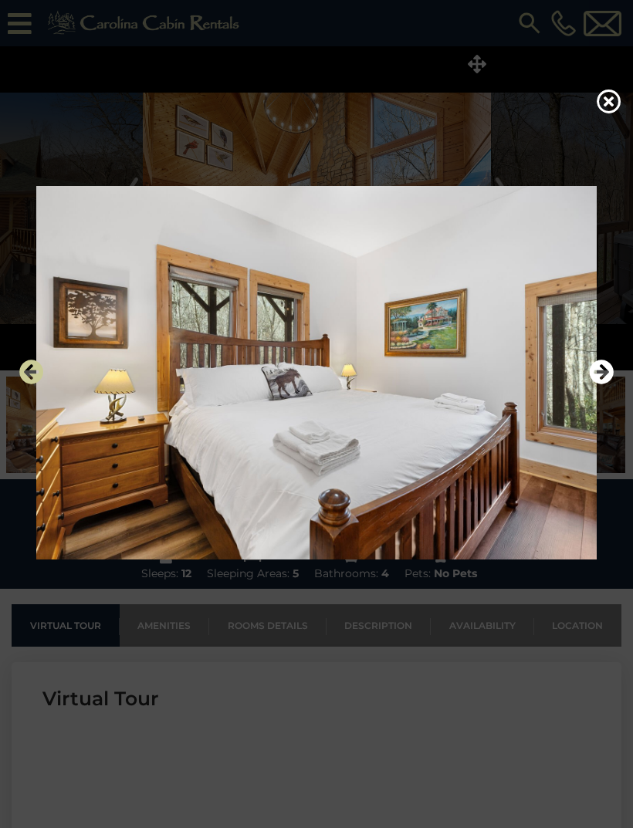
click at [39, 384] on icon "Previous" at bounding box center [31, 371] width 25 height 25
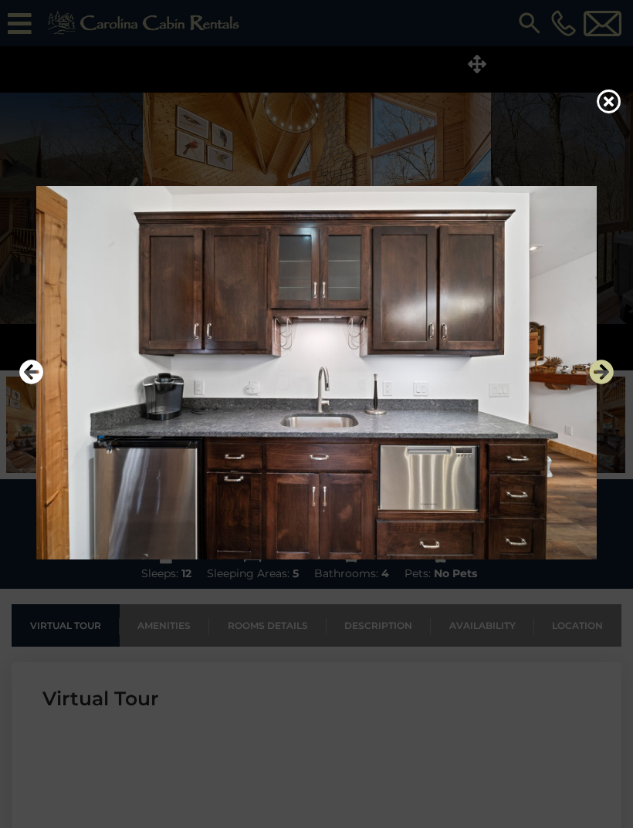
click at [601, 384] on icon "Next" at bounding box center [601, 371] width 25 height 25
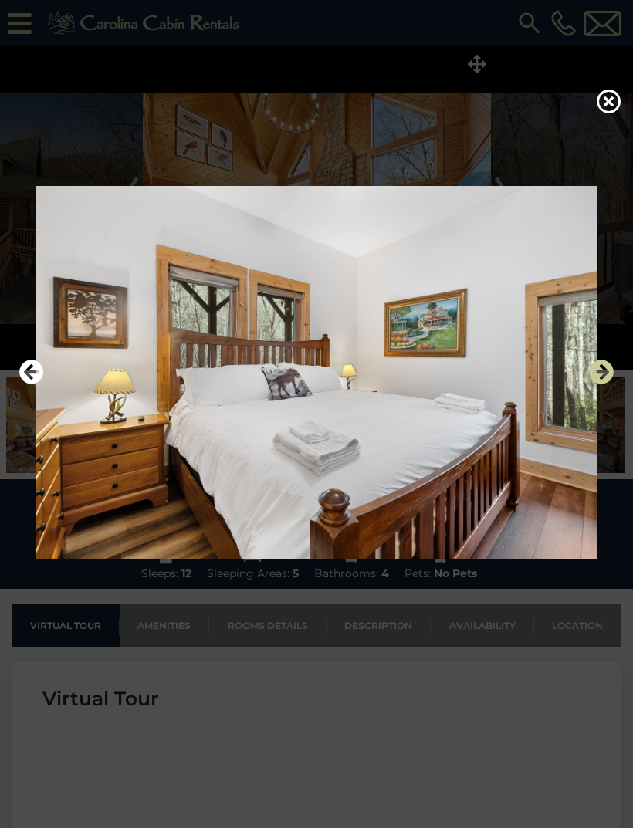
click at [602, 384] on icon "Next" at bounding box center [601, 371] width 25 height 25
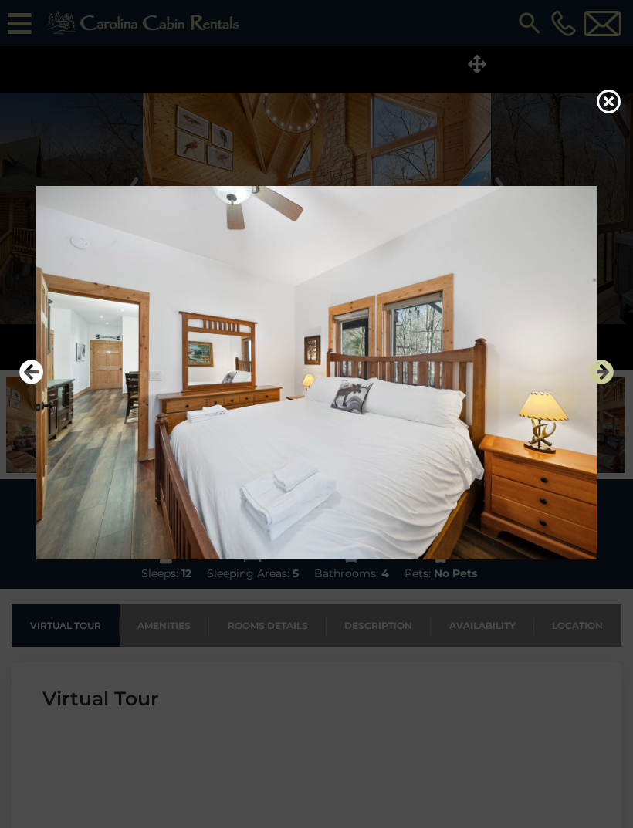
click at [602, 384] on icon "Next" at bounding box center [601, 371] width 25 height 25
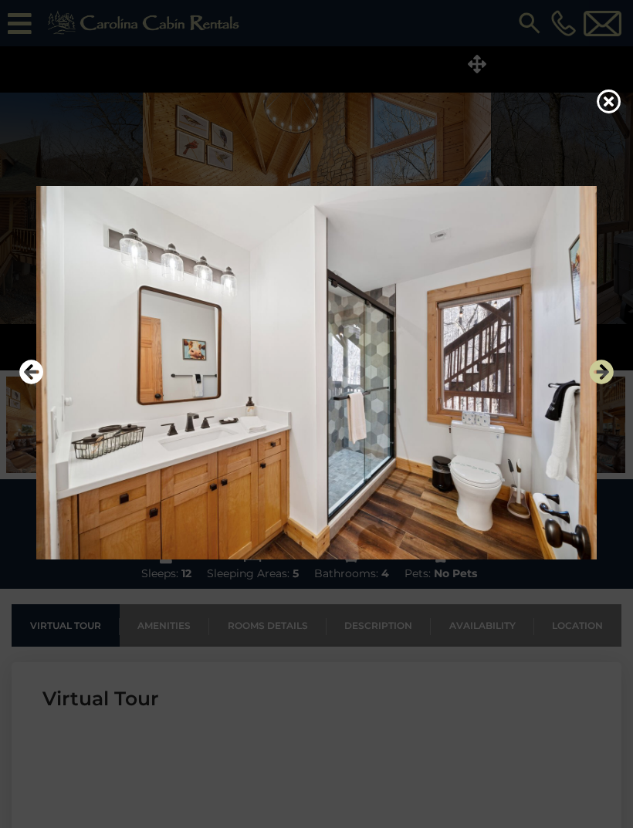
click at [608, 384] on icon "Next" at bounding box center [601, 371] width 25 height 25
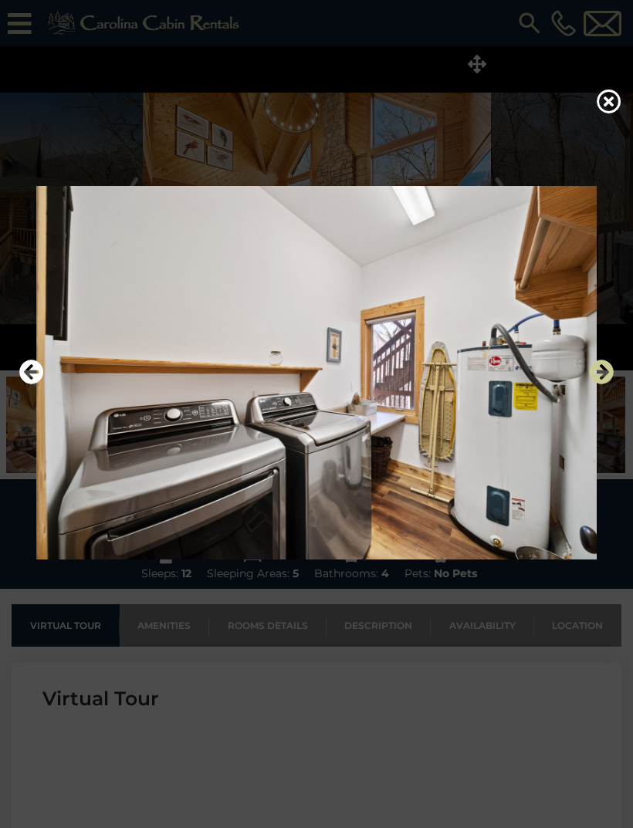
click at [604, 384] on icon "Next" at bounding box center [601, 371] width 25 height 25
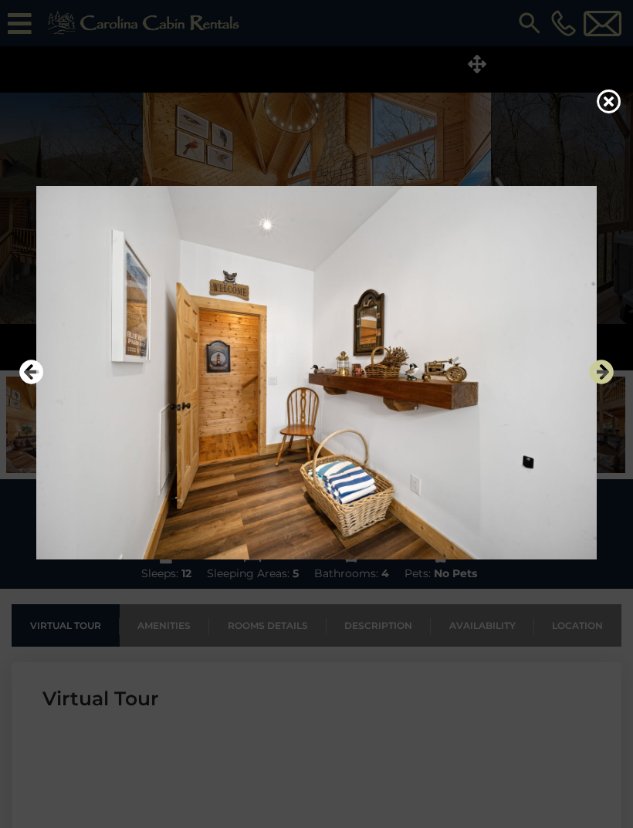
click at [604, 384] on icon "Next" at bounding box center [601, 371] width 25 height 25
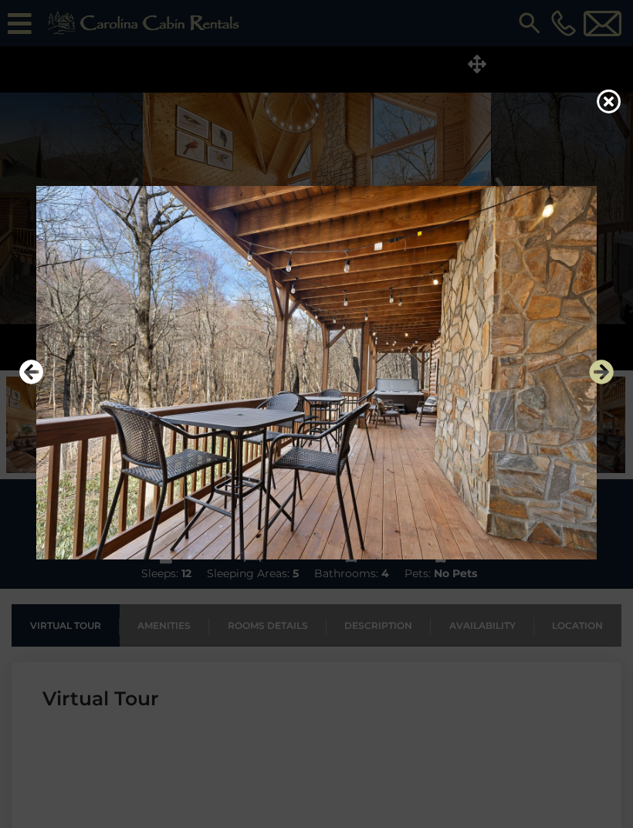
click at [606, 384] on icon "Next" at bounding box center [601, 371] width 25 height 25
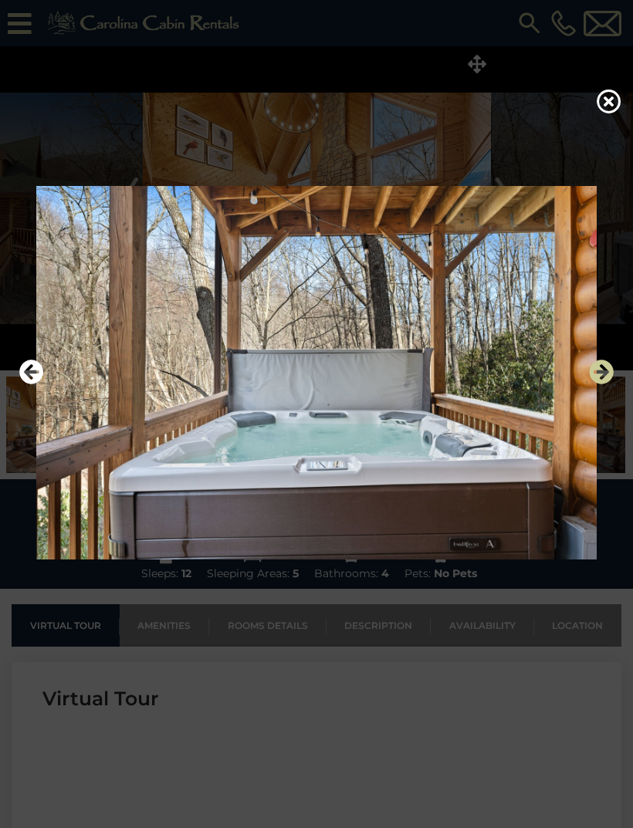
click at [600, 384] on icon "Next" at bounding box center [601, 371] width 25 height 25
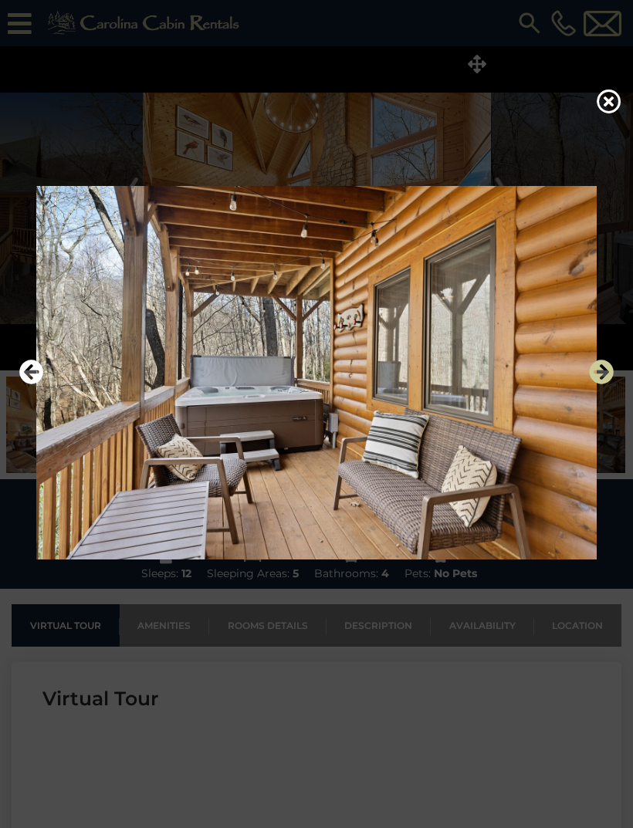
click at [602, 384] on icon "Next" at bounding box center [601, 371] width 25 height 25
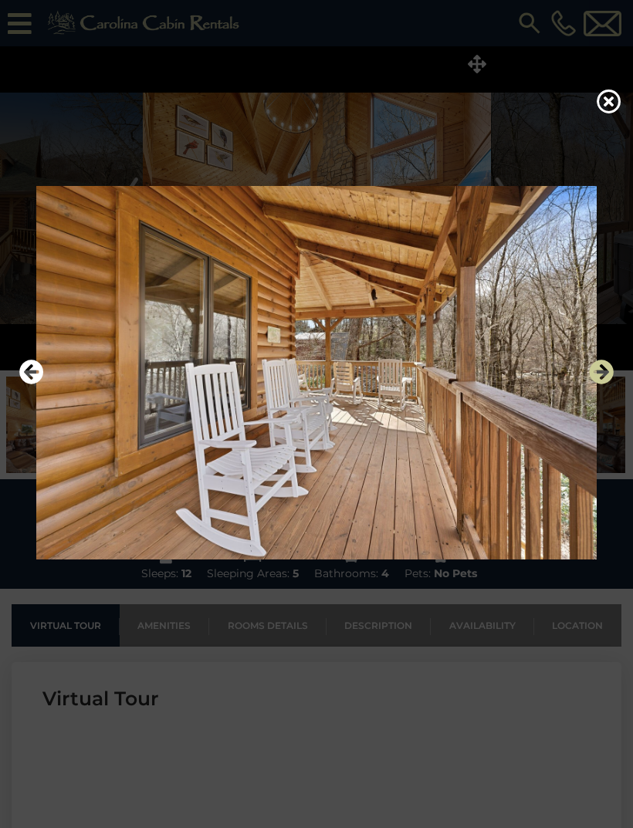
click at [601, 384] on icon "Next" at bounding box center [601, 371] width 25 height 25
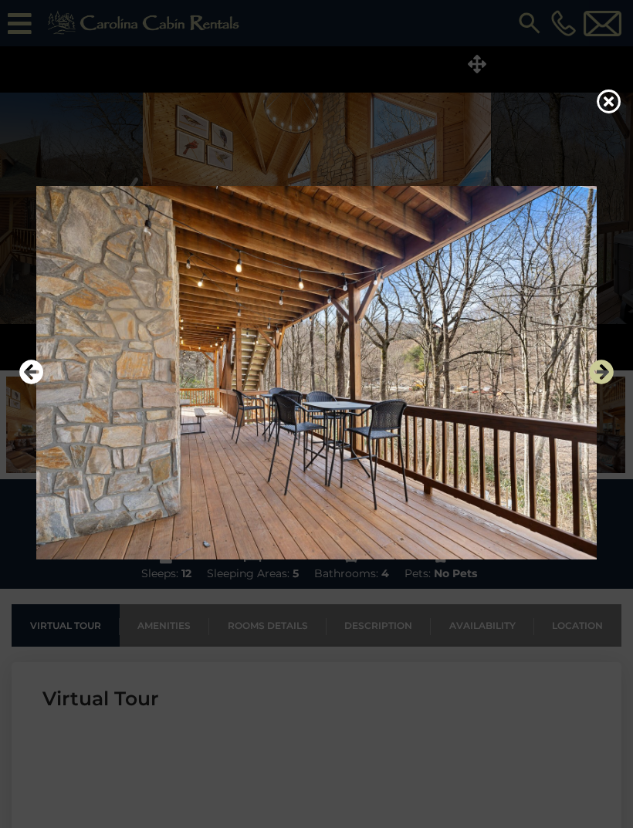
click at [605, 384] on icon "Next" at bounding box center [601, 371] width 25 height 25
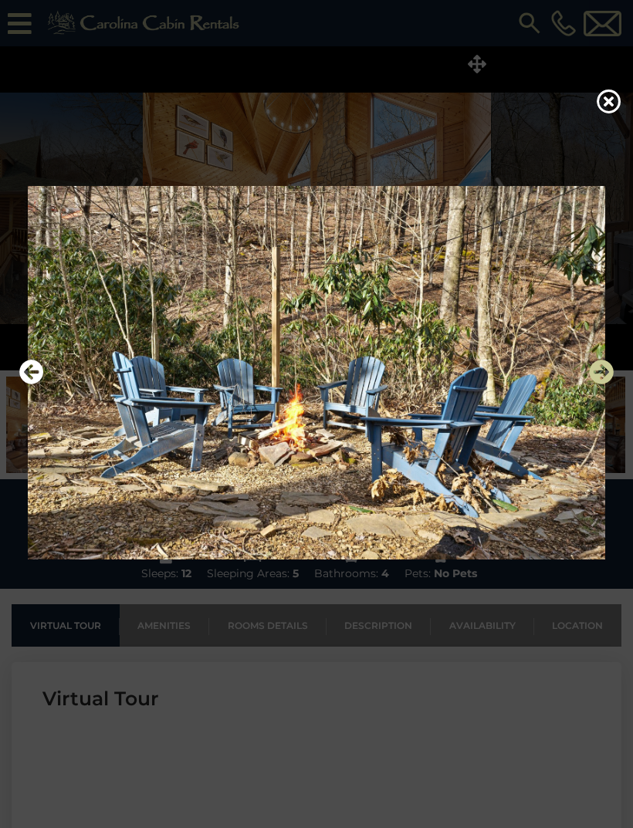
click at [601, 384] on icon "Next" at bounding box center [601, 371] width 25 height 25
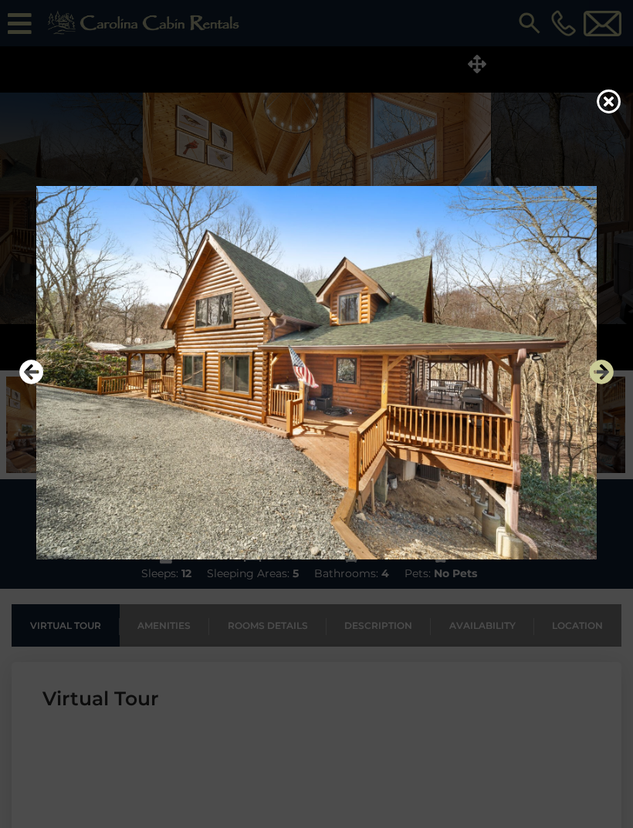
click at [600, 384] on icon "Next" at bounding box center [601, 371] width 25 height 25
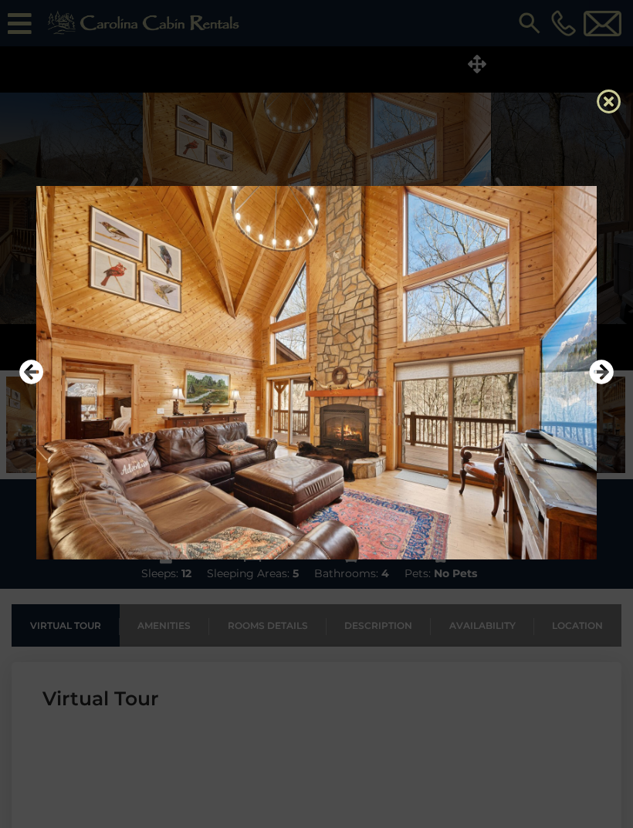
click at [598, 111] on icon at bounding box center [608, 101] width 25 height 25
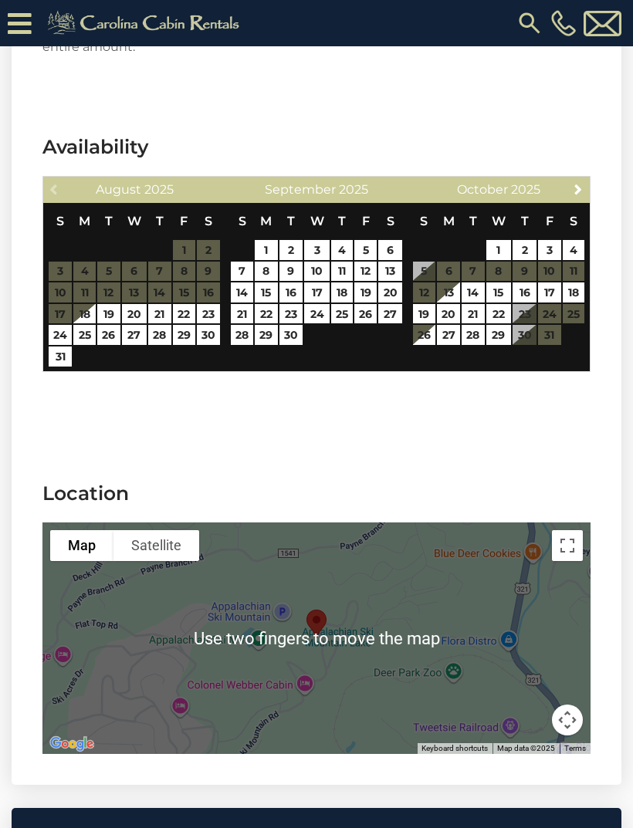
scroll to position [3391, 0]
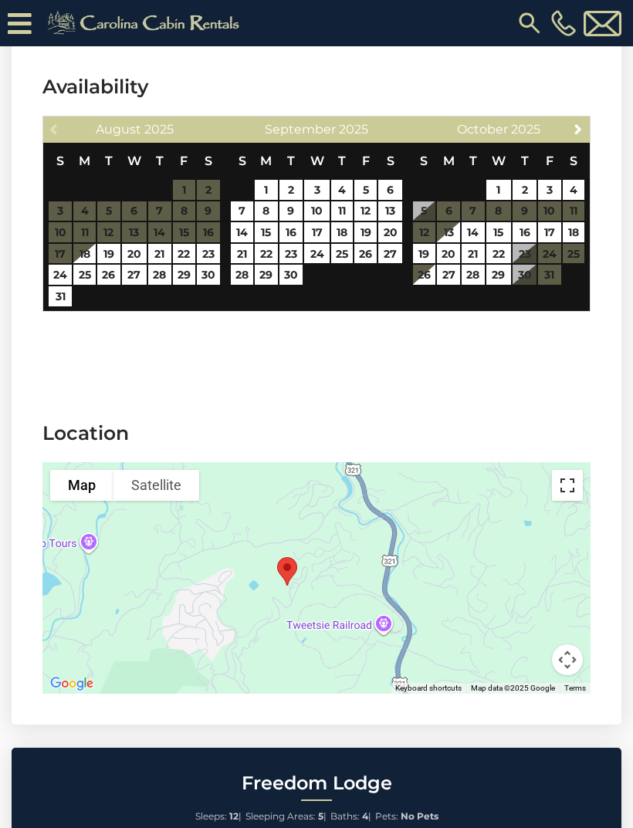
click at [570, 470] on button "Toggle fullscreen view" at bounding box center [567, 485] width 31 height 31
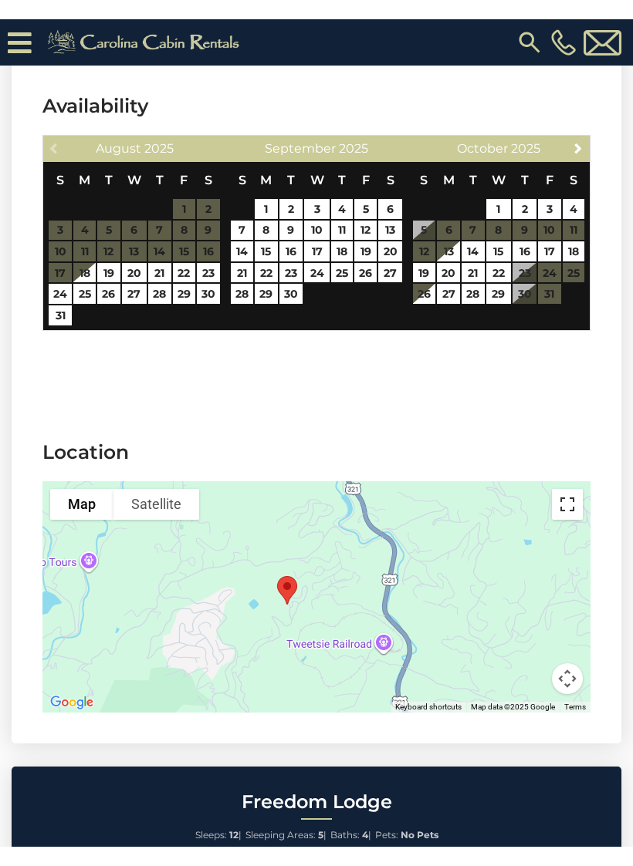
scroll to position [19, 0]
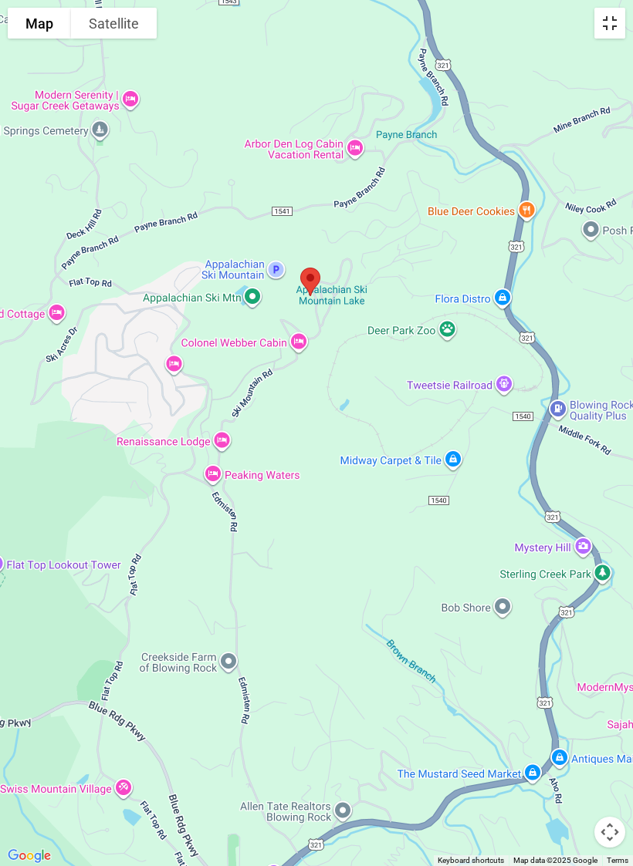
click at [609, 33] on button "Toggle fullscreen view" at bounding box center [609, 23] width 31 height 31
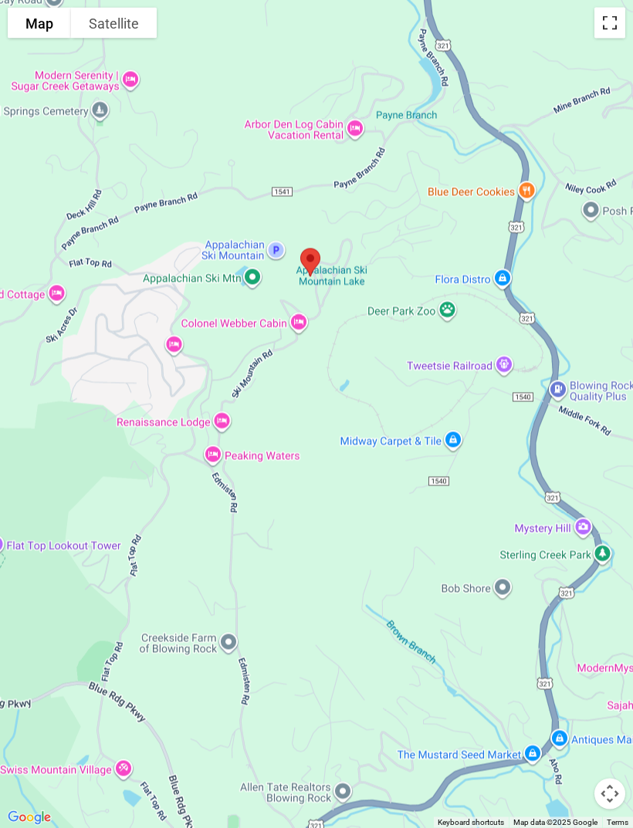
scroll to position [0, 0]
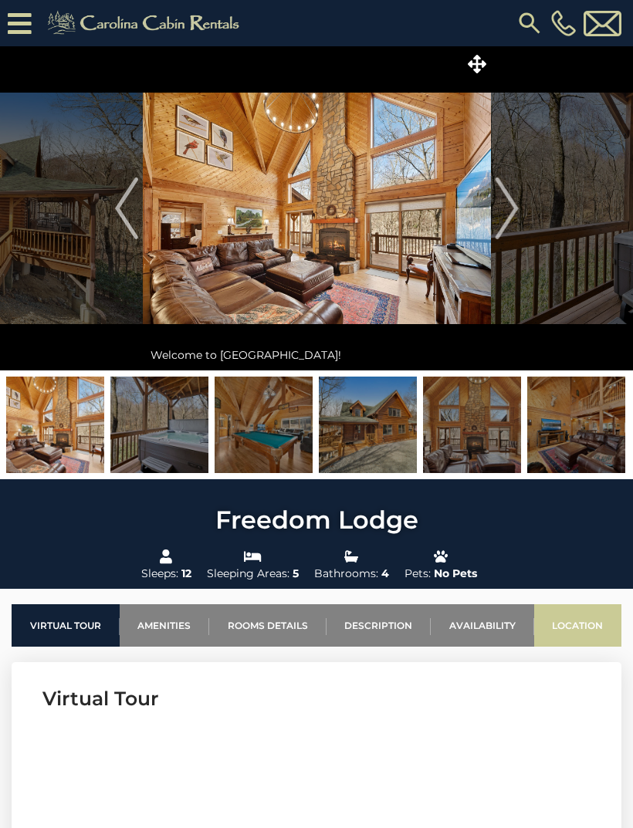
click at [587, 618] on link "Location" at bounding box center [578, 625] width 88 height 42
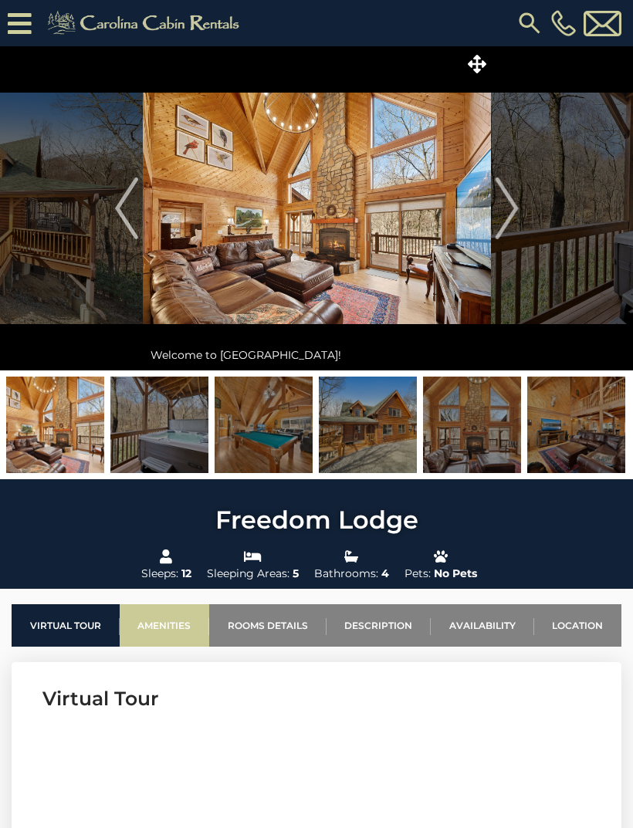
click at [185, 625] on link "Amenities" at bounding box center [165, 625] width 90 height 42
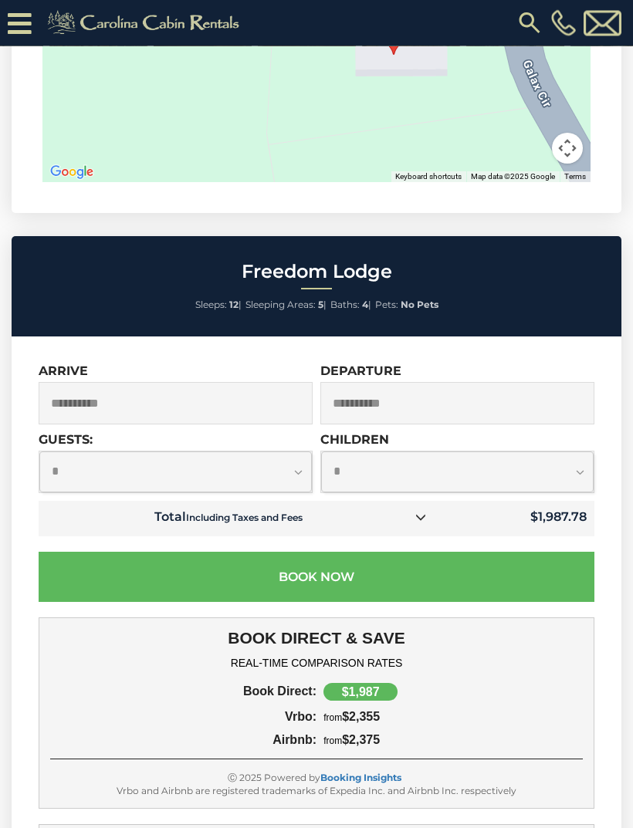
scroll to position [3960, 0]
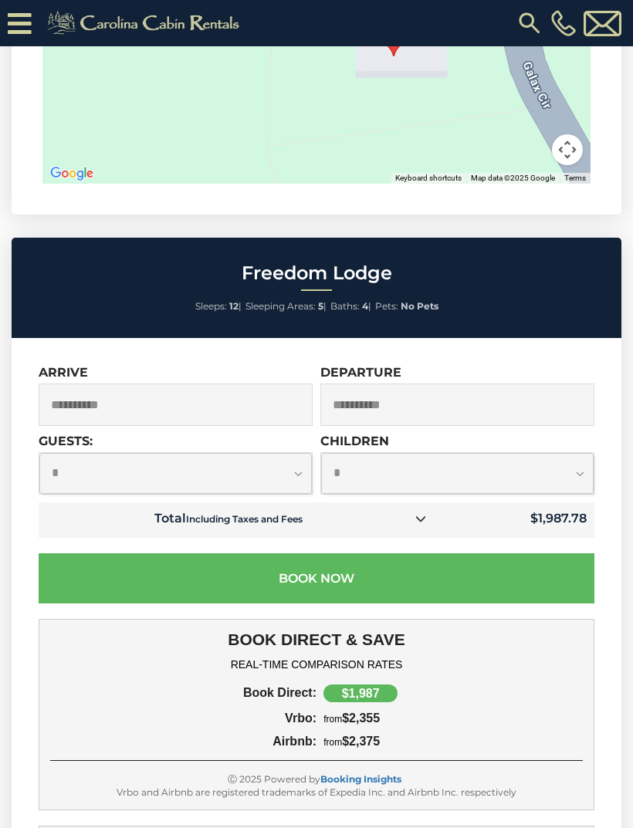
click at [277, 453] on select "**********" at bounding box center [175, 473] width 272 height 41
select select "**"
click at [572, 467] on select "**********" at bounding box center [457, 473] width 272 height 41
select select "*"
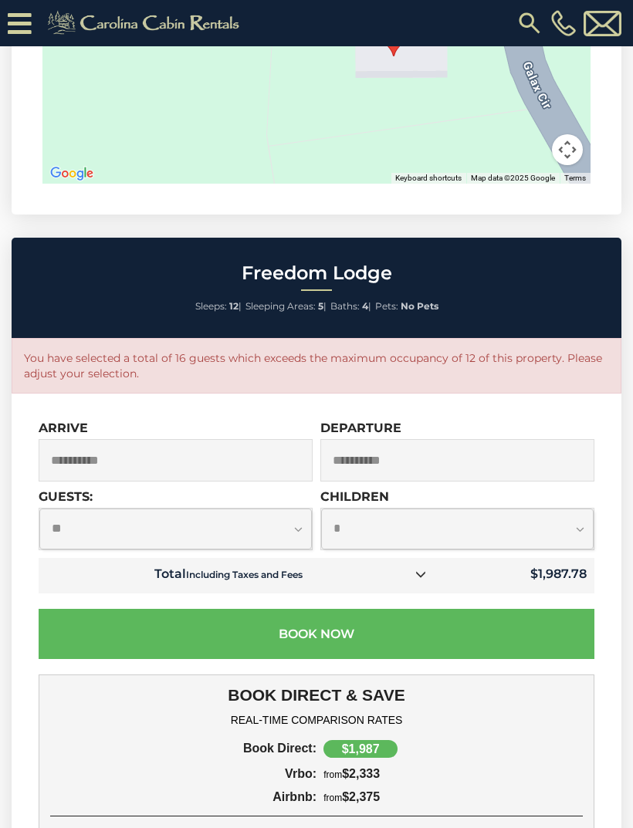
click at [278, 515] on select "**********" at bounding box center [175, 528] width 272 height 41
click at [285, 508] on select "**********" at bounding box center [175, 528] width 272 height 41
select select "*"
click at [301, 508] on select "**********" at bounding box center [175, 528] width 272 height 41
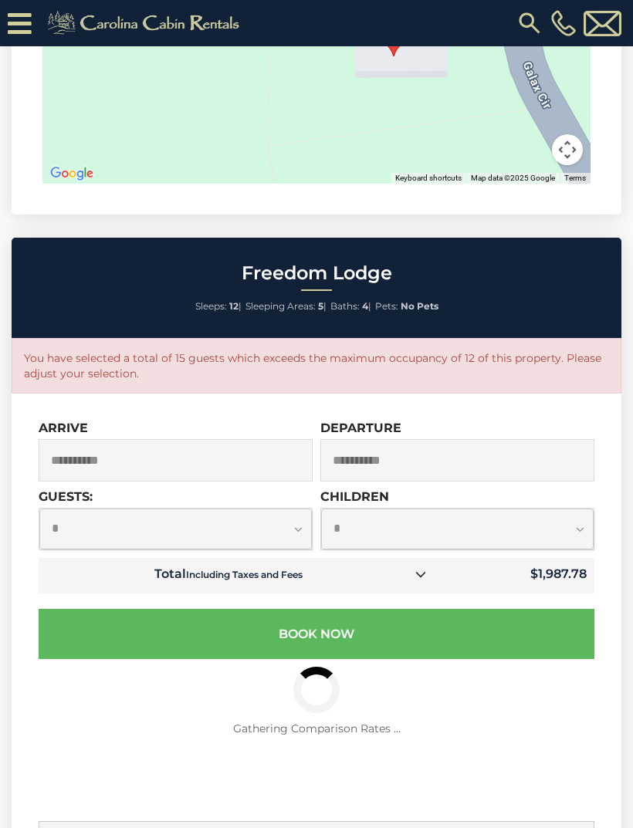
click at [555, 515] on select "**********" at bounding box center [457, 528] width 272 height 41
select select "*"
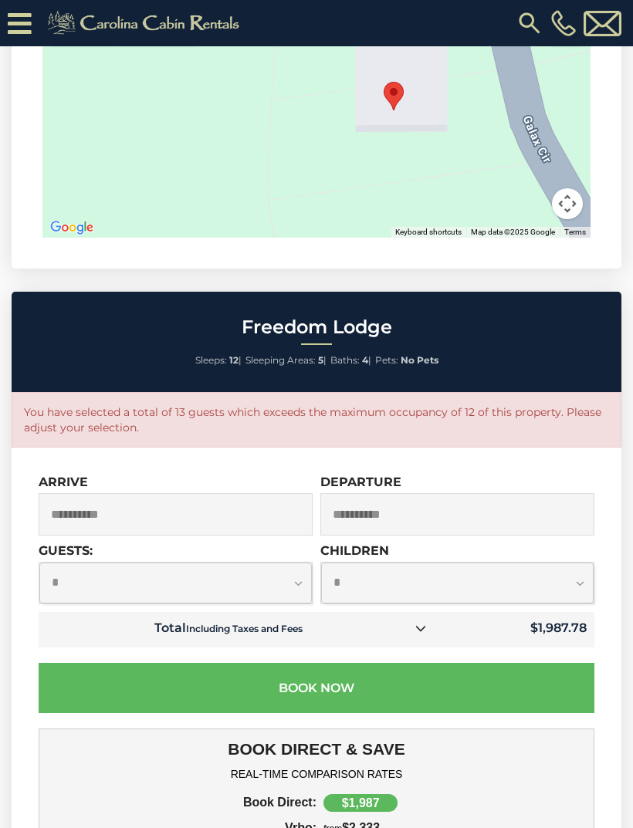
scroll to position [3909, 0]
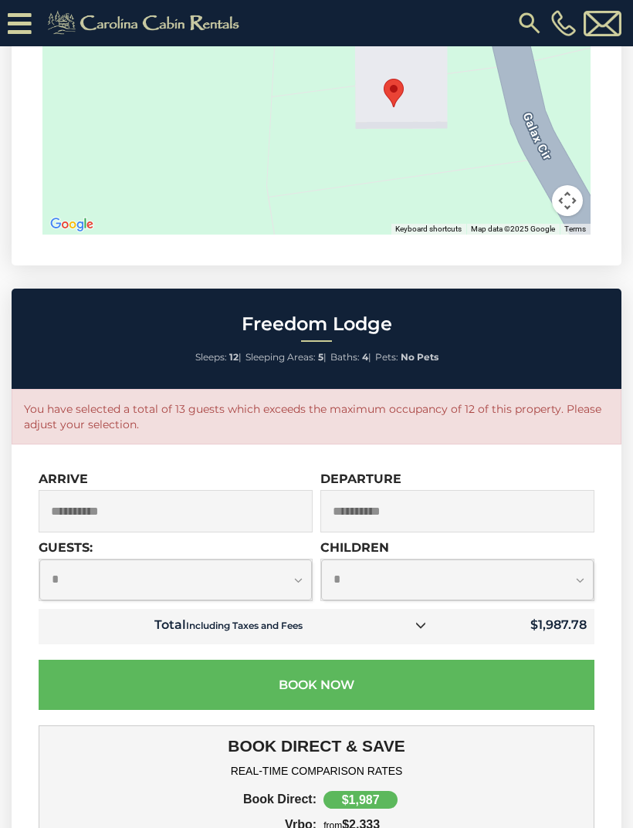
click at [294, 565] on select "**********" at bounding box center [175, 579] width 272 height 41
click at [291, 559] on select "**********" at bounding box center [175, 579] width 272 height 41
select select "*"
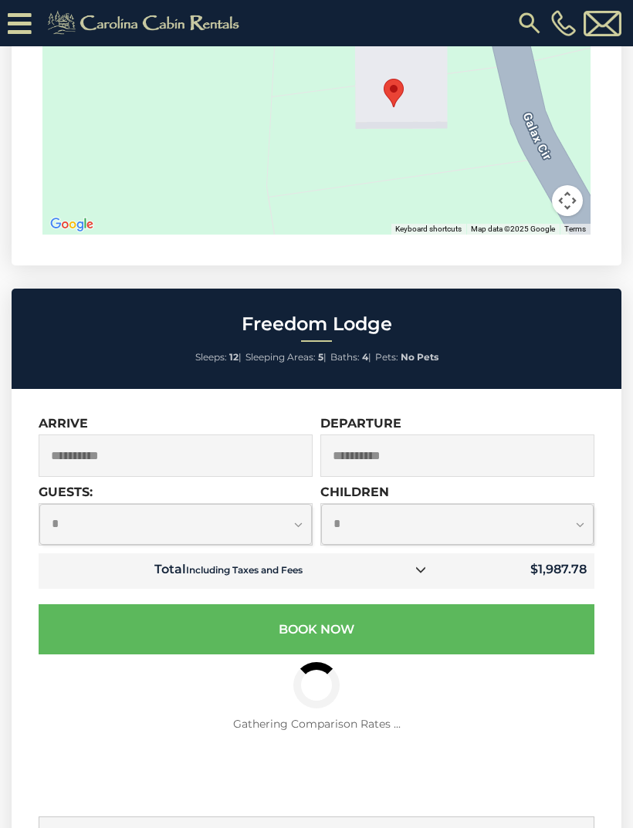
click at [575, 505] on select "**********" at bounding box center [457, 524] width 272 height 41
select select "*"
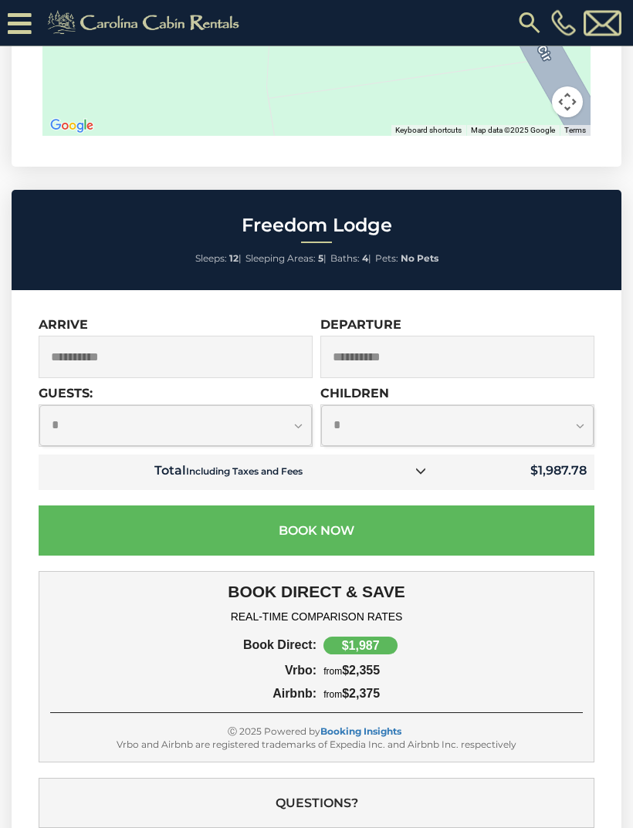
scroll to position [4008, 0]
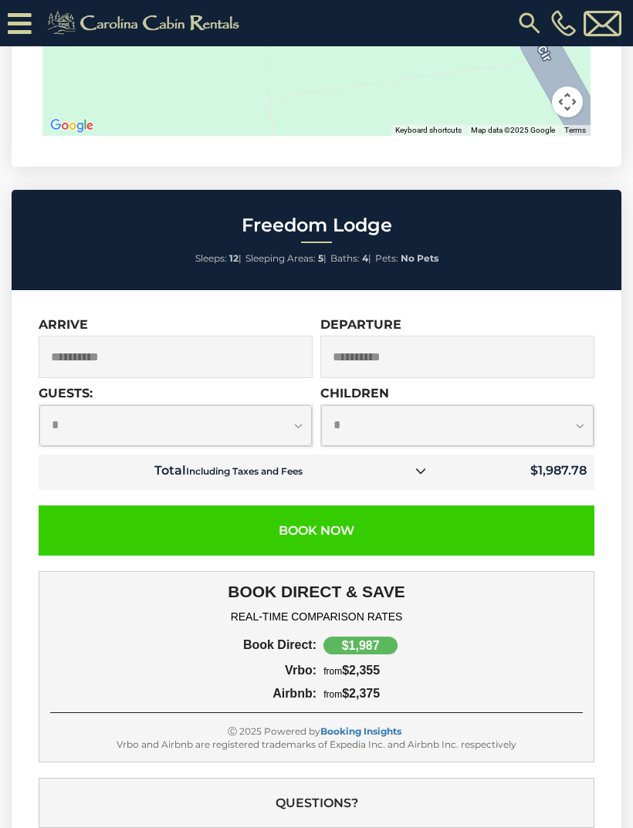
click at [496, 515] on button "Book Now" at bounding box center [316, 530] width 555 height 50
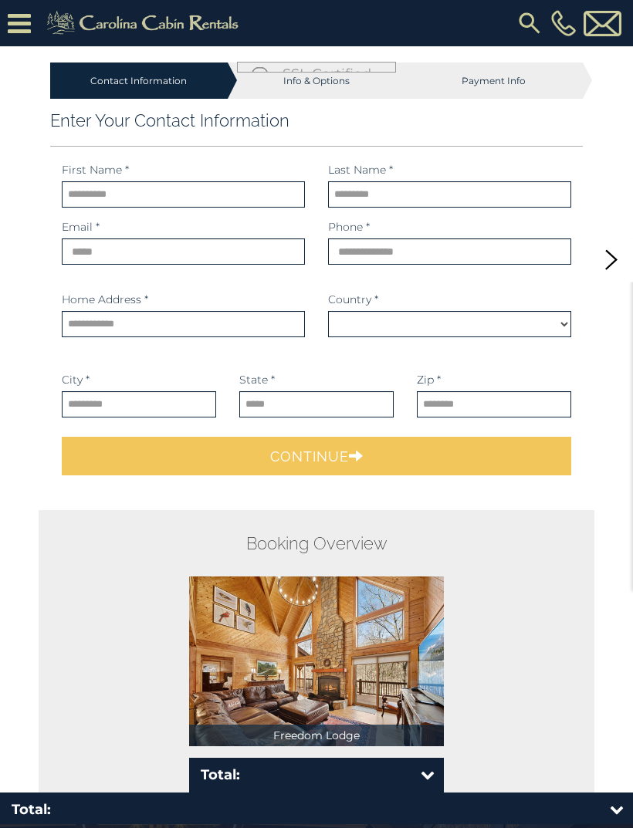
select select "*********"
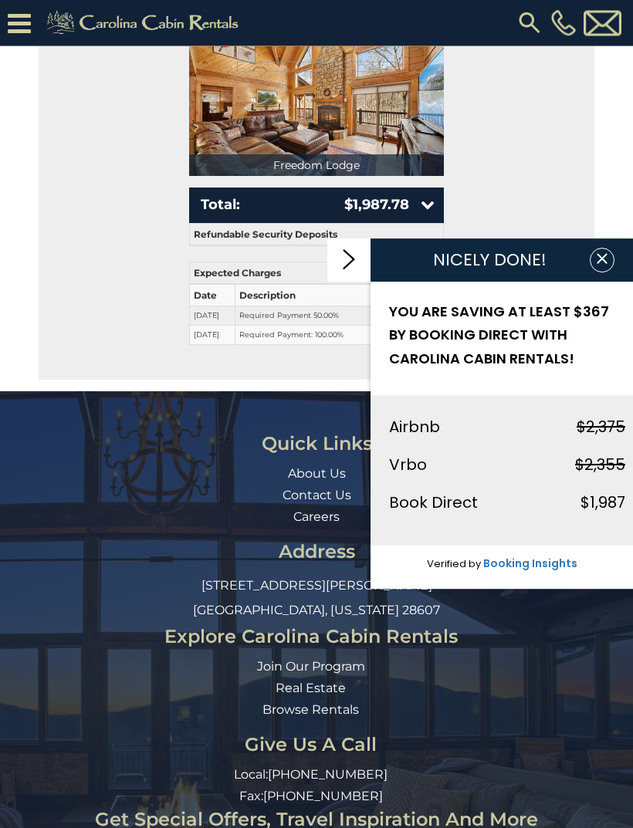
scroll to position [601, 0]
click at [356, 282] on link at bounding box center [348, 259] width 43 height 43
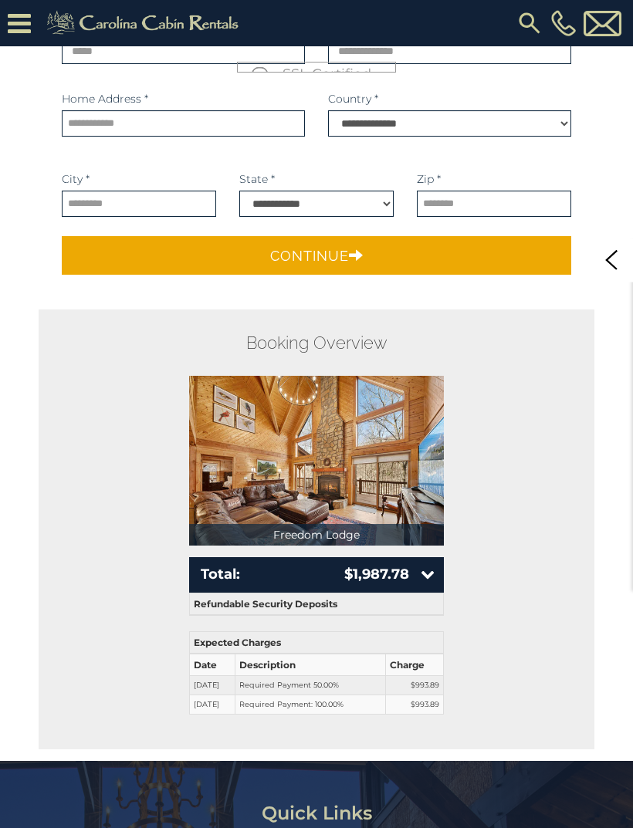
scroll to position [230, 0]
